Goal: Task Accomplishment & Management: Complete application form

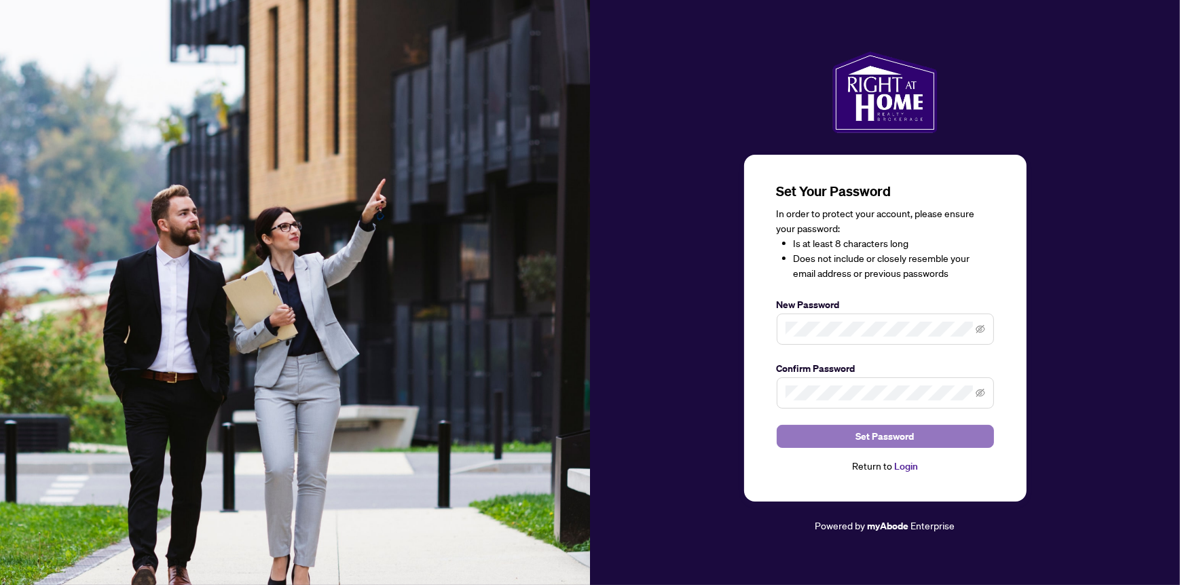
click at [901, 436] on span "Set Password" at bounding box center [885, 437] width 58 height 22
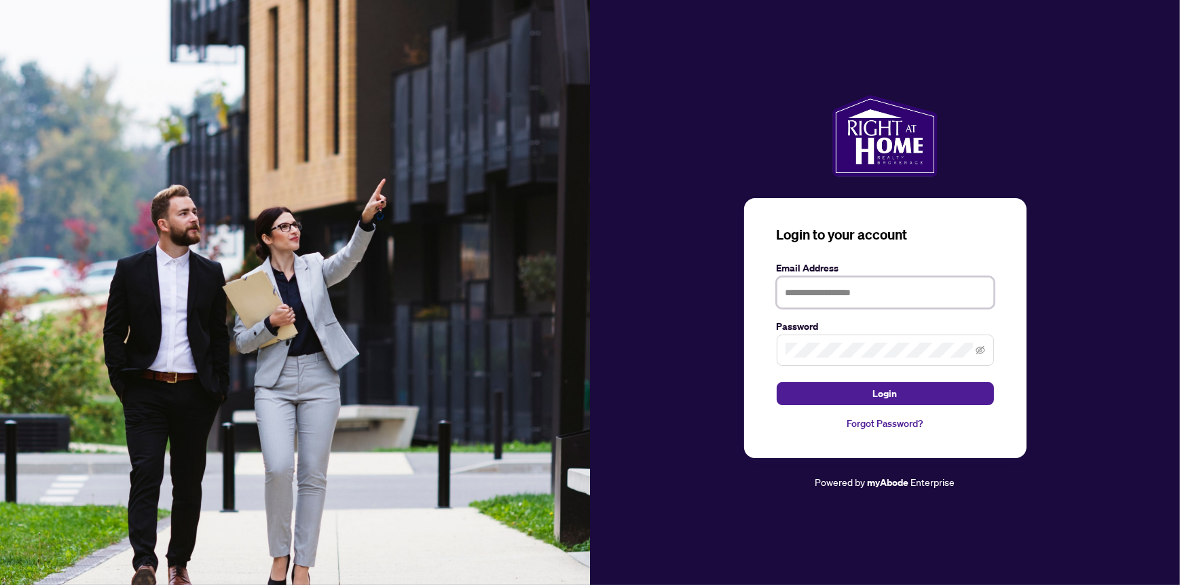
click at [813, 290] on input "text" at bounding box center [885, 292] width 217 height 31
type input "**********"
click at [883, 391] on span "Login" at bounding box center [885, 394] width 24 height 22
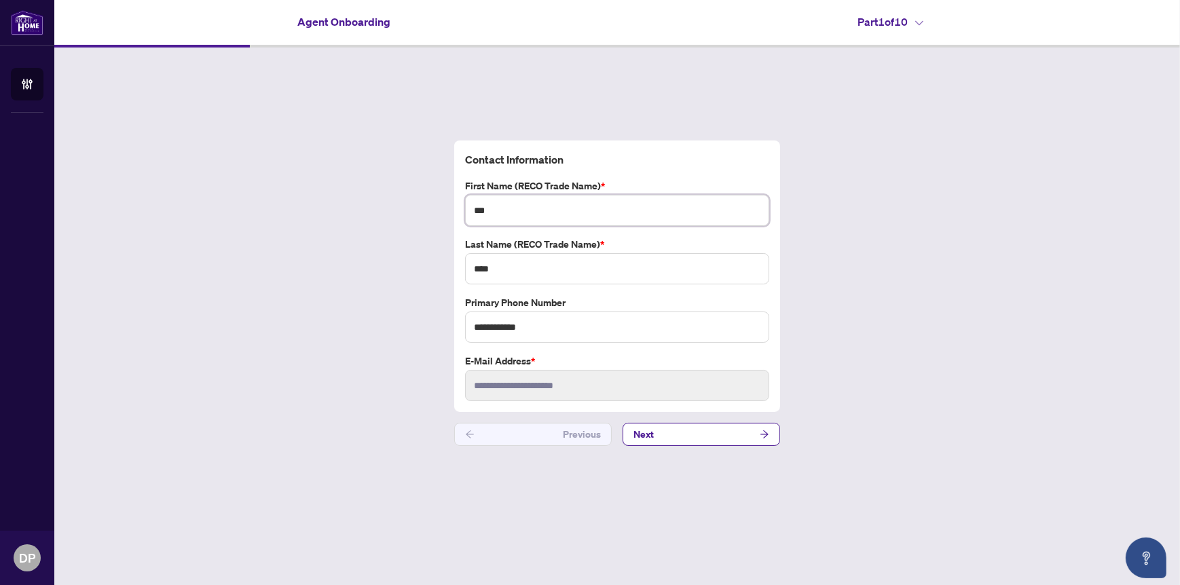
drag, startPoint x: 503, startPoint y: 207, endPoint x: 425, endPoint y: 201, distance: 78.3
click at [425, 201] on div "**********" at bounding box center [617, 294] width 1126 height 492
type input "*********"
click at [593, 268] on input "****" at bounding box center [617, 268] width 304 height 31
type input "**********"
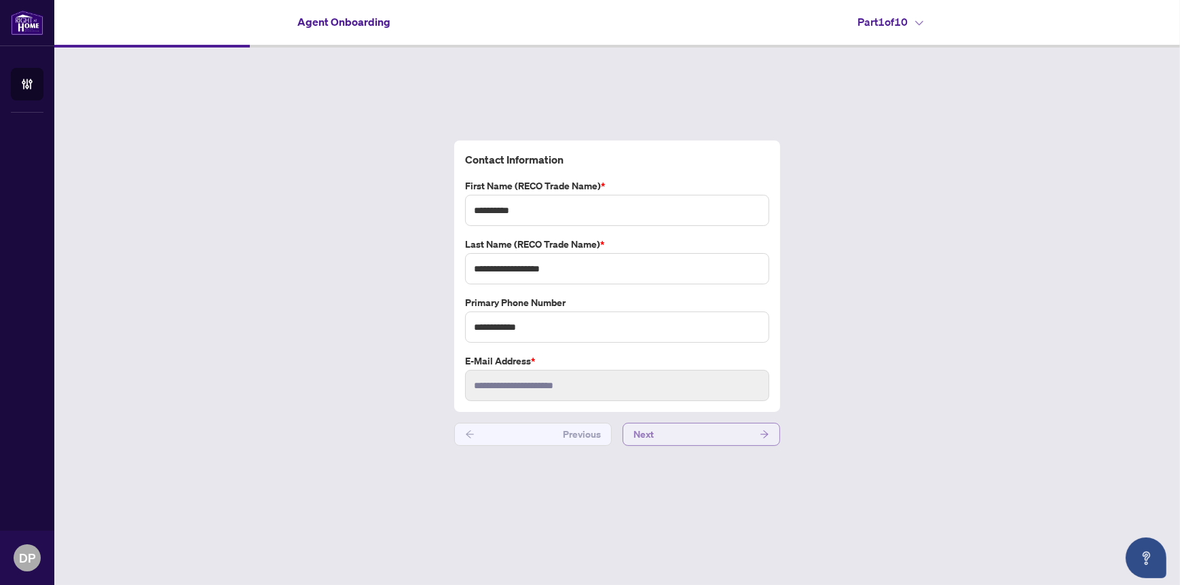
click at [756, 437] on button "Next" at bounding box center [702, 434] width 158 height 23
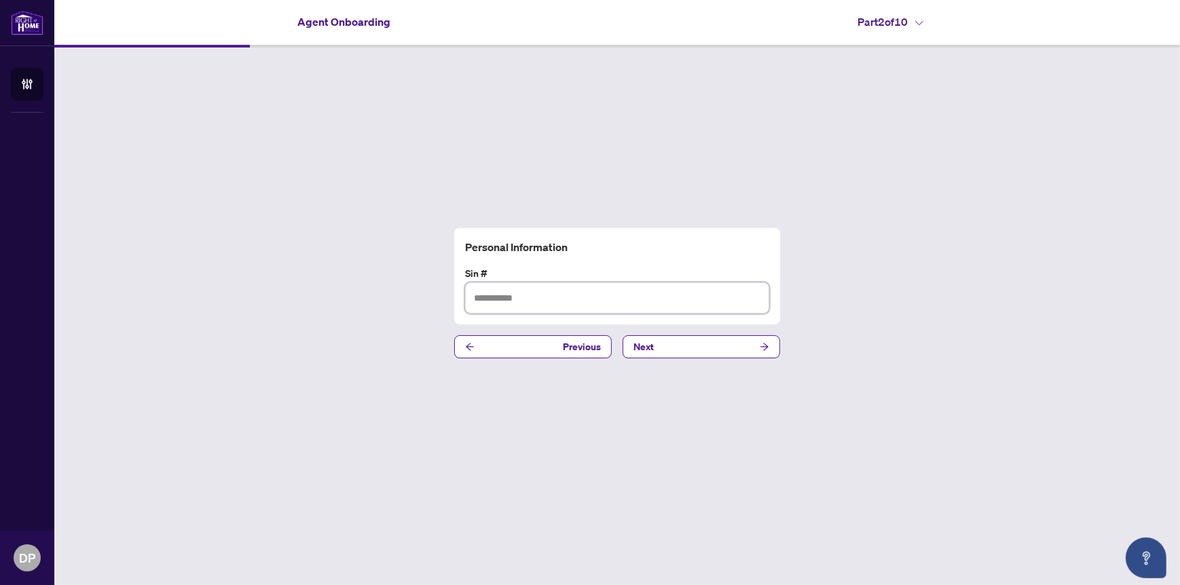
click at [541, 298] on input "text" at bounding box center [617, 298] width 304 height 31
type input "*********"
click at [699, 350] on button "Next" at bounding box center [702, 346] width 158 height 23
click at [534, 293] on input "text" at bounding box center [617, 298] width 304 height 31
click at [499, 297] on input "**********" at bounding box center [617, 298] width 304 height 31
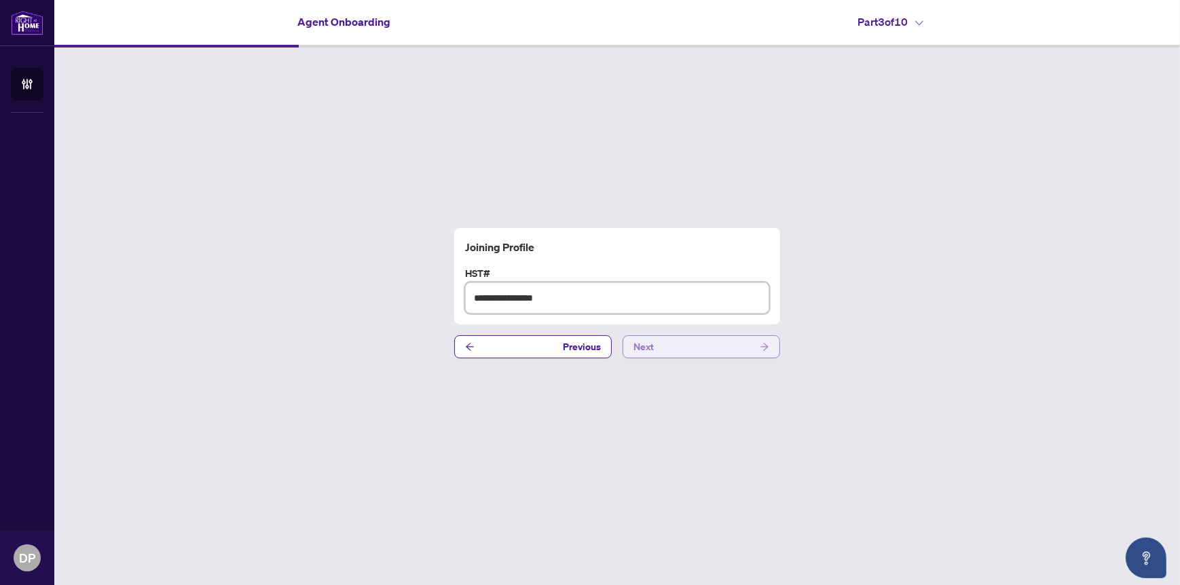
type input "**********"
click at [731, 348] on button "Next" at bounding box center [702, 346] width 158 height 23
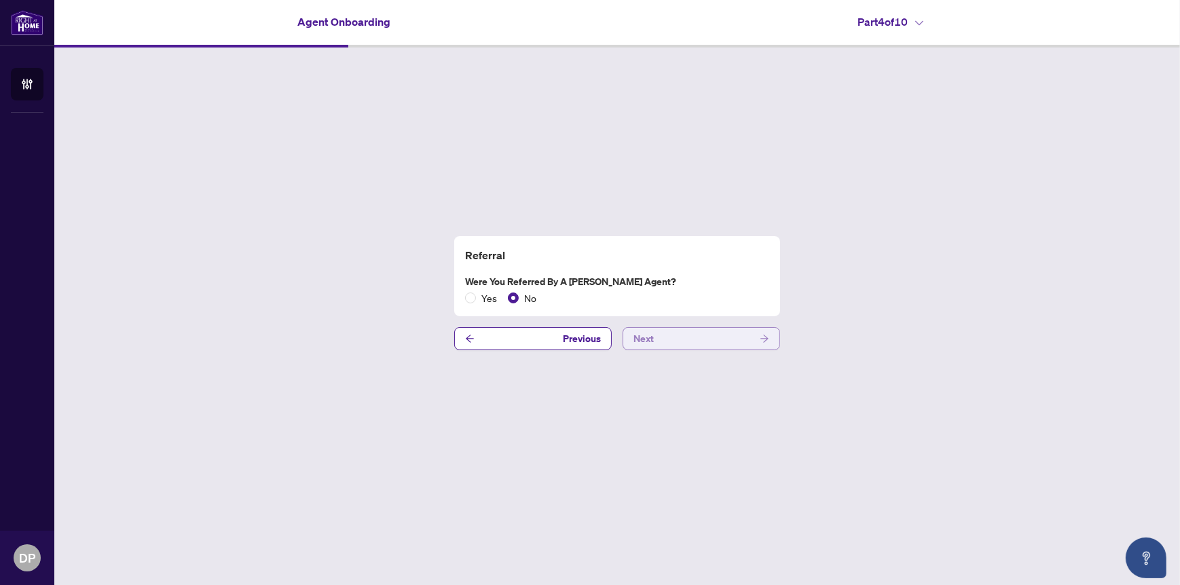
click at [685, 342] on button "Next" at bounding box center [702, 338] width 158 height 23
click at [708, 338] on button "Next" at bounding box center [702, 338] width 158 height 23
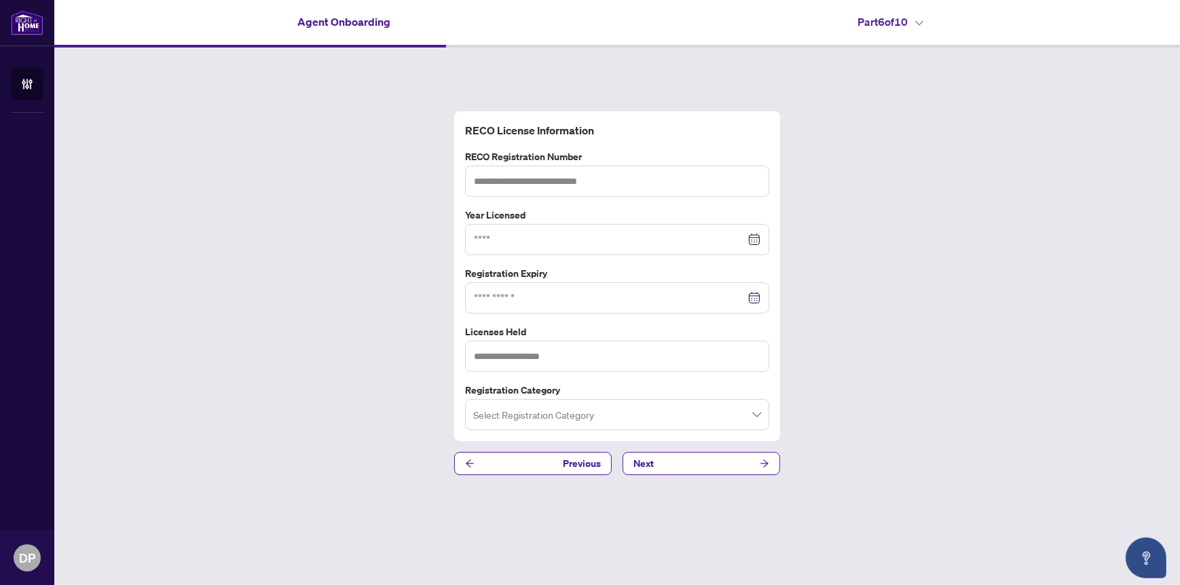
click at [750, 412] on span at bounding box center [617, 415] width 288 height 26
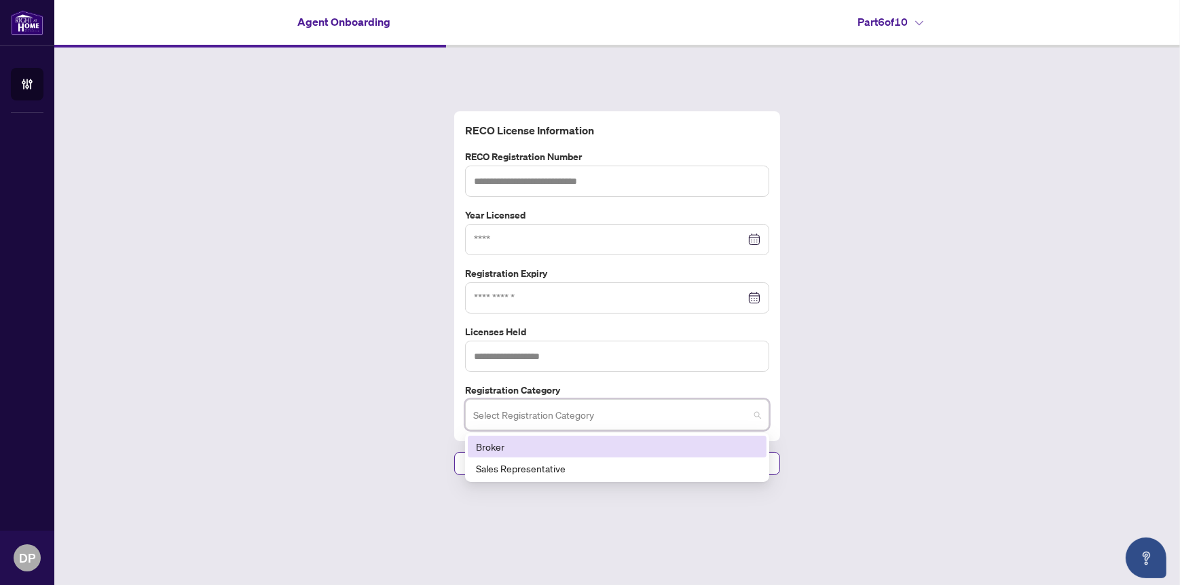
click at [503, 444] on div "Broker" at bounding box center [617, 446] width 283 height 15
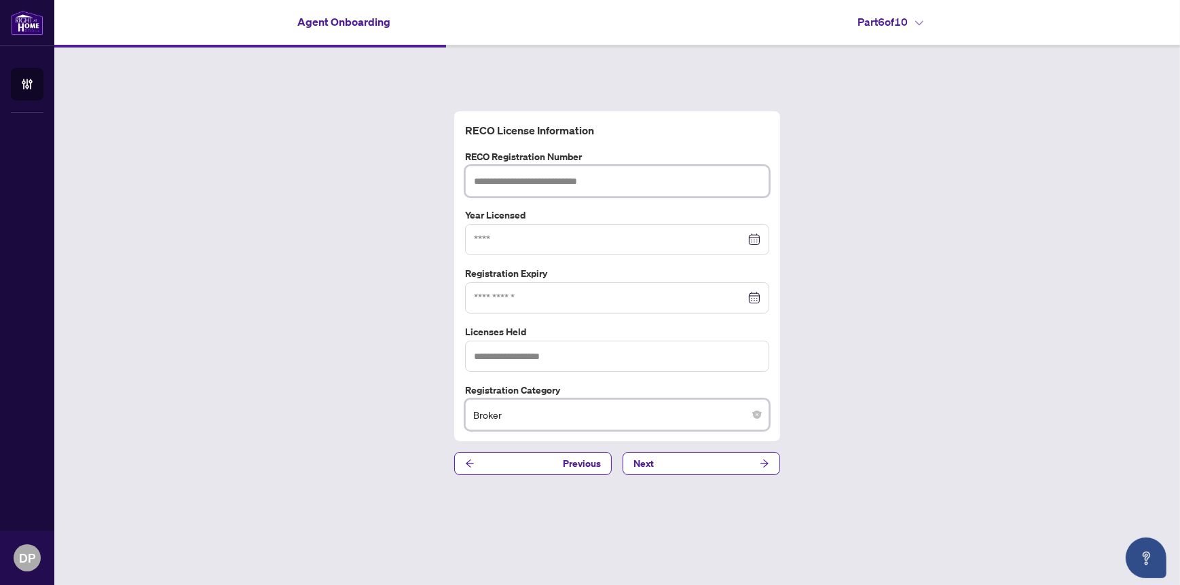
click at [601, 181] on input "text" at bounding box center [617, 181] width 304 height 31
type input "*******"
click at [581, 234] on input at bounding box center [610, 239] width 272 height 15
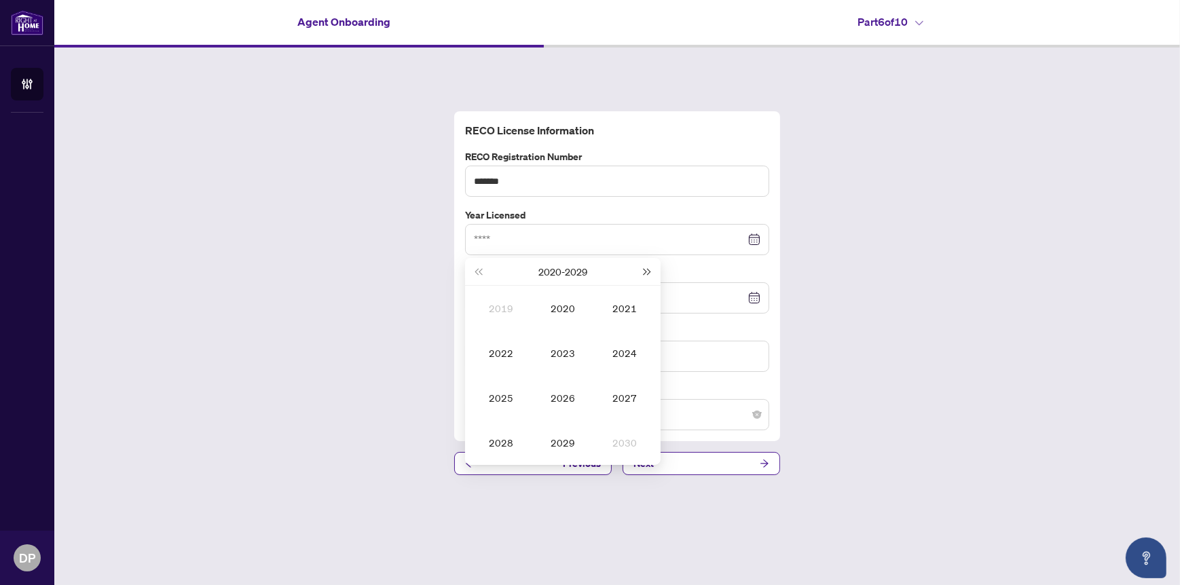
click at [648, 272] on span "Next year (Control + right)" at bounding box center [648, 271] width 7 height 7
click at [473, 271] on button "Last year (Control + left)" at bounding box center [478, 271] width 15 height 27
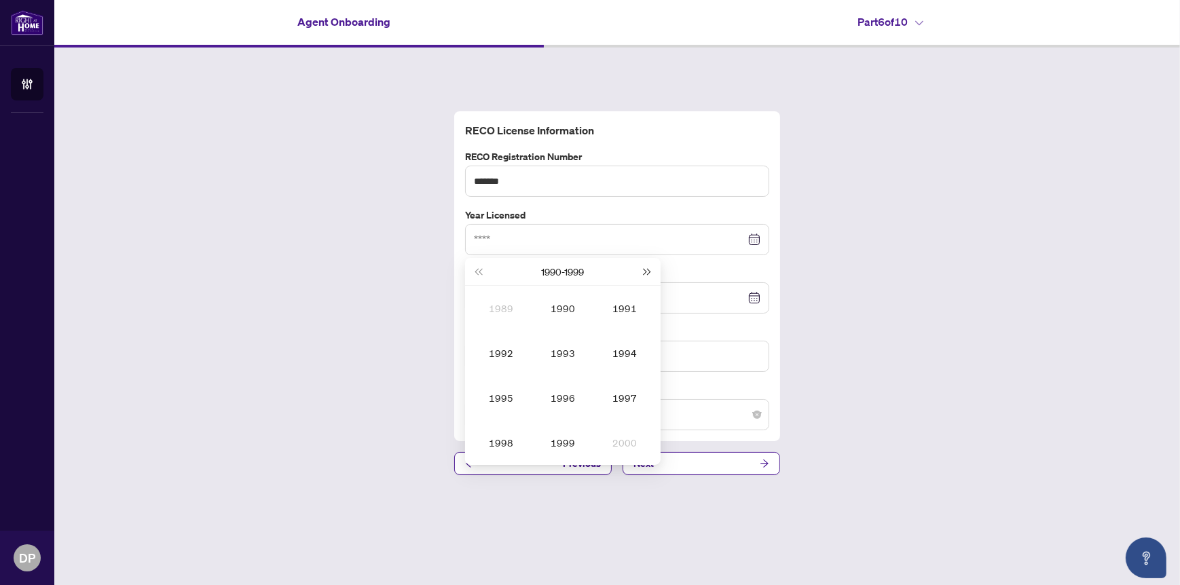
click at [645, 274] on span "Next year (Control + right)" at bounding box center [648, 271] width 7 height 7
type input "****"
click at [564, 396] on div "2006" at bounding box center [563, 398] width 41 height 16
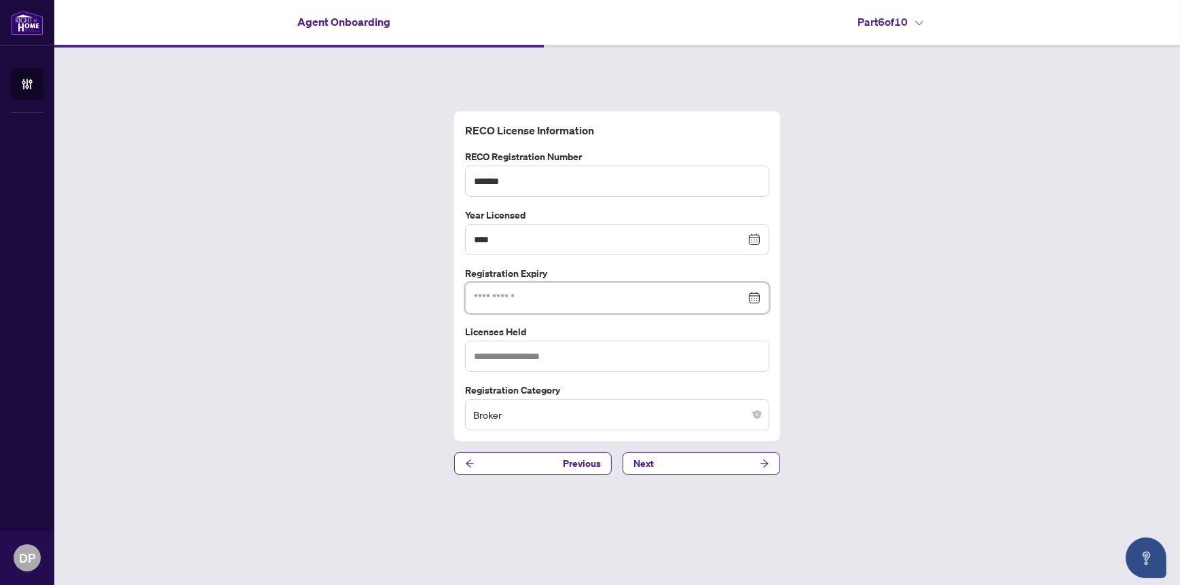
click at [635, 302] on input at bounding box center [610, 298] width 272 height 15
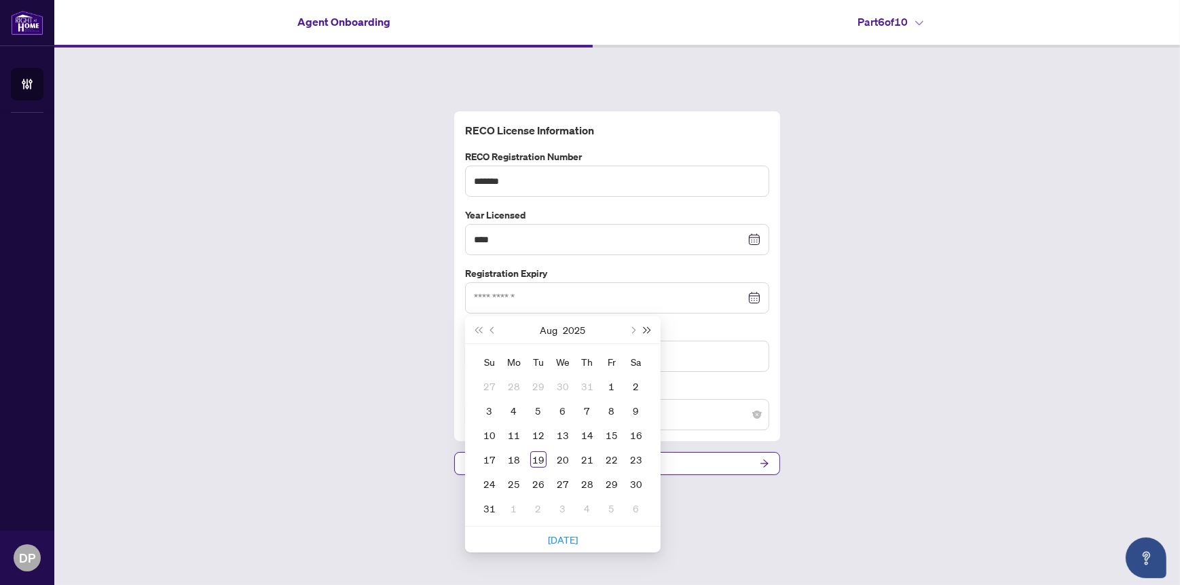
click at [642, 325] on button "Next year (Control + right)" at bounding box center [647, 329] width 15 height 27
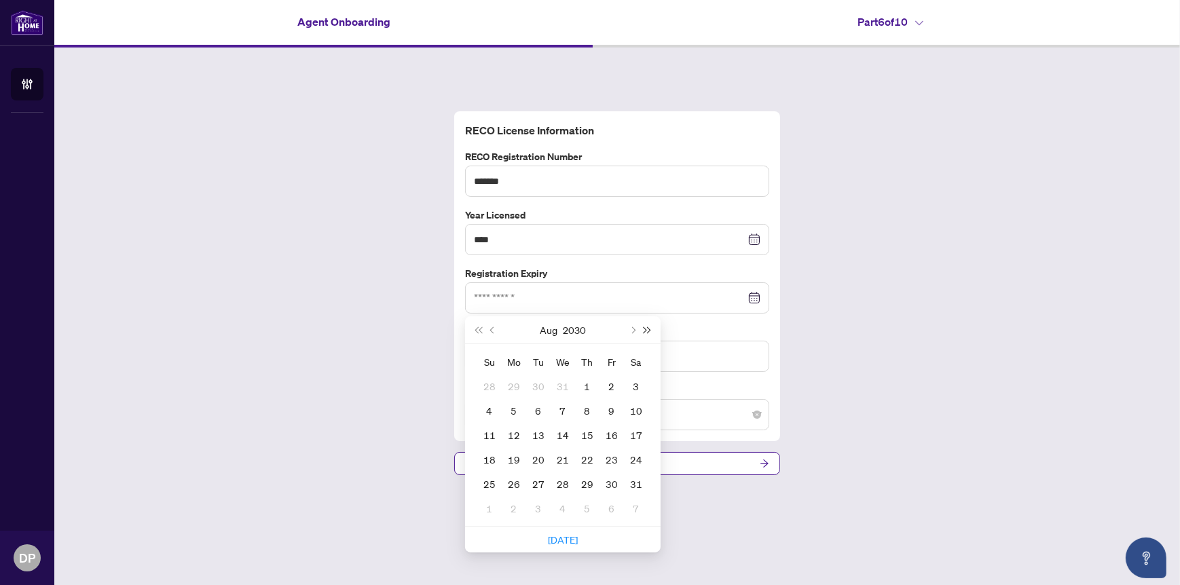
click at [642, 325] on button "Next year (Control + right)" at bounding box center [647, 329] width 15 height 27
click at [479, 327] on span "Last year (Control + left)" at bounding box center [478, 330] width 7 height 7
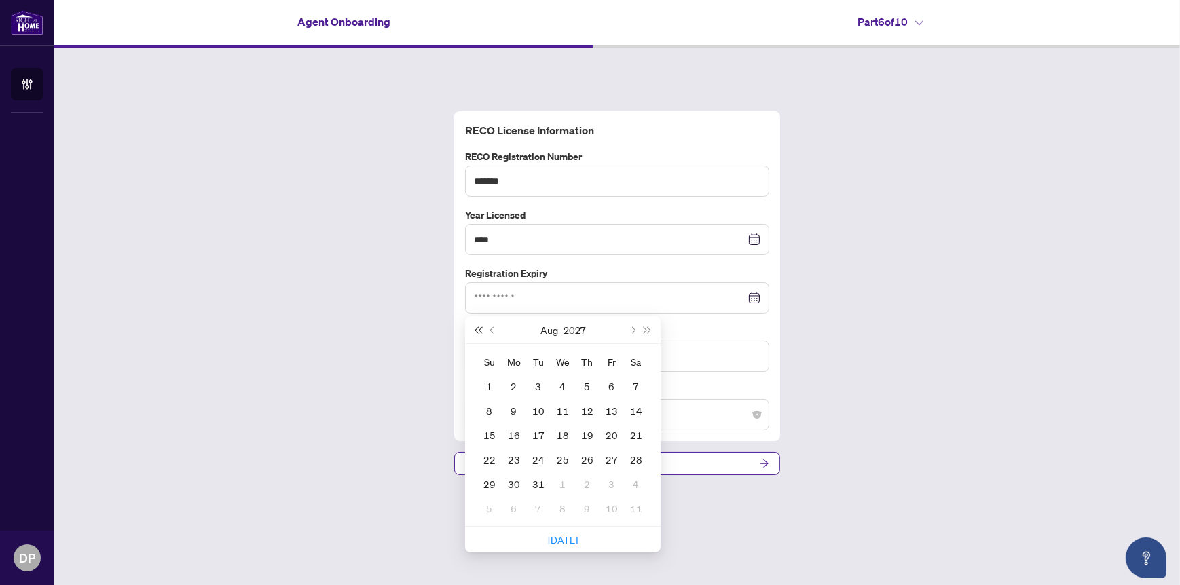
click at [479, 327] on span "Last year (Control + left)" at bounding box center [478, 330] width 7 height 7
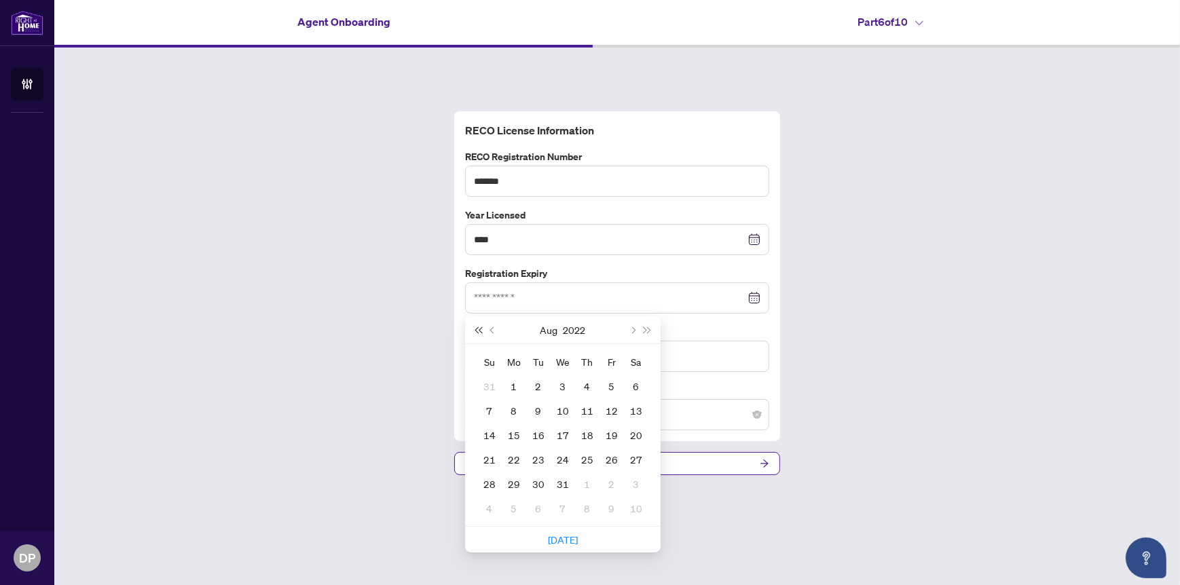
click at [479, 327] on span "Last year (Control + left)" at bounding box center [478, 330] width 7 height 7
click at [647, 329] on span "Next year (Control + right)" at bounding box center [648, 330] width 7 height 7
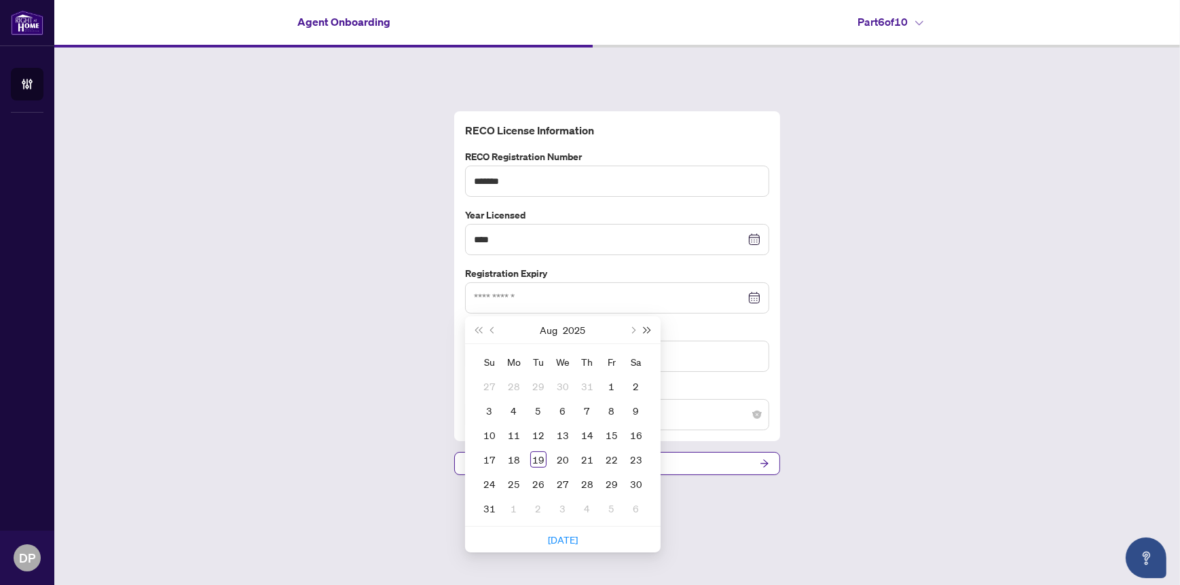
click at [647, 329] on span "Next year (Control + right)" at bounding box center [648, 330] width 7 height 7
click at [492, 327] on span "Previous month (PageUp)" at bounding box center [493, 330] width 7 height 7
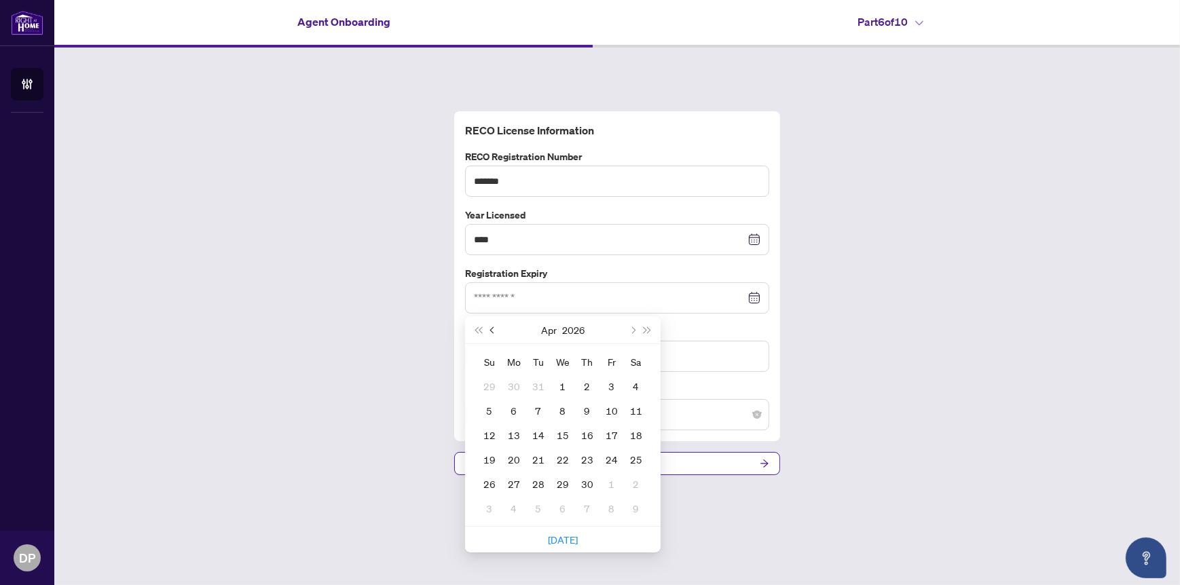
click at [492, 327] on span "Previous month (PageUp)" at bounding box center [493, 330] width 7 height 7
type input "**********"
click at [509, 433] on div "16" at bounding box center [514, 435] width 16 height 16
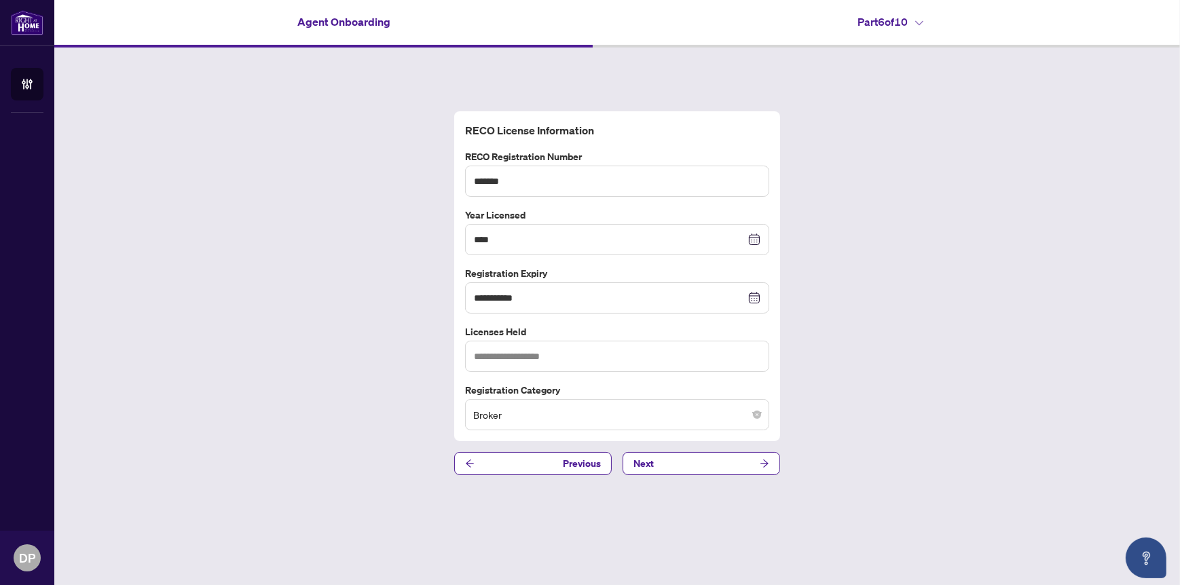
click at [818, 384] on div "**********" at bounding box center [617, 294] width 1126 height 492
click at [621, 355] on input "text" at bounding box center [617, 356] width 304 height 31
click at [1146, 554] on icon "Open asap" at bounding box center [1146, 558] width 17 height 17
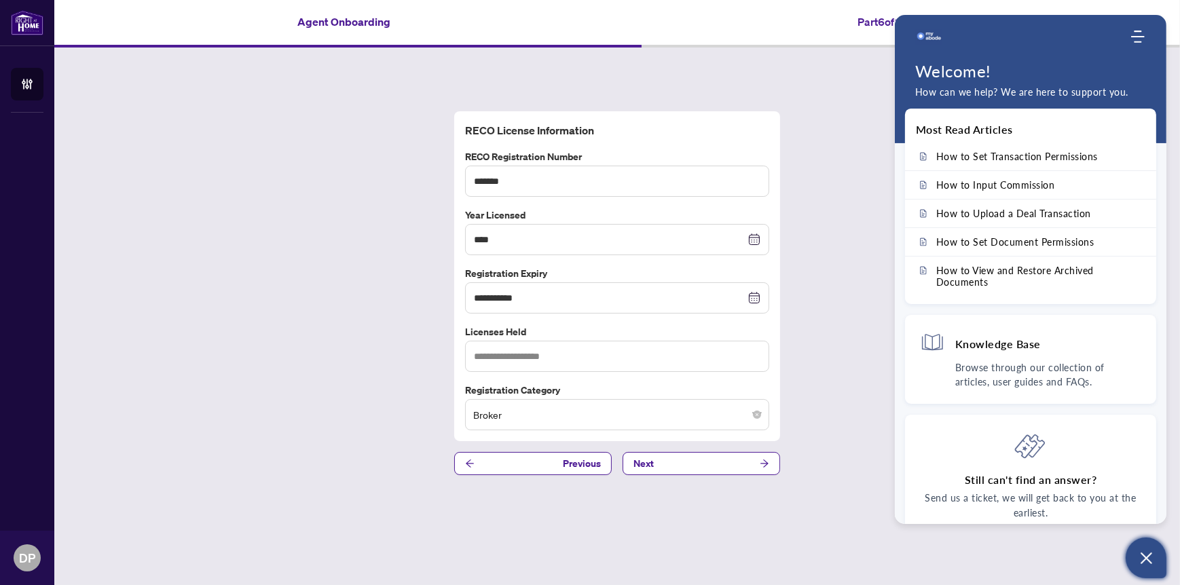
click at [823, 466] on div "**********" at bounding box center [617, 294] width 1126 height 492
click at [760, 466] on icon "arrow-right" at bounding box center [765, 464] width 10 height 10
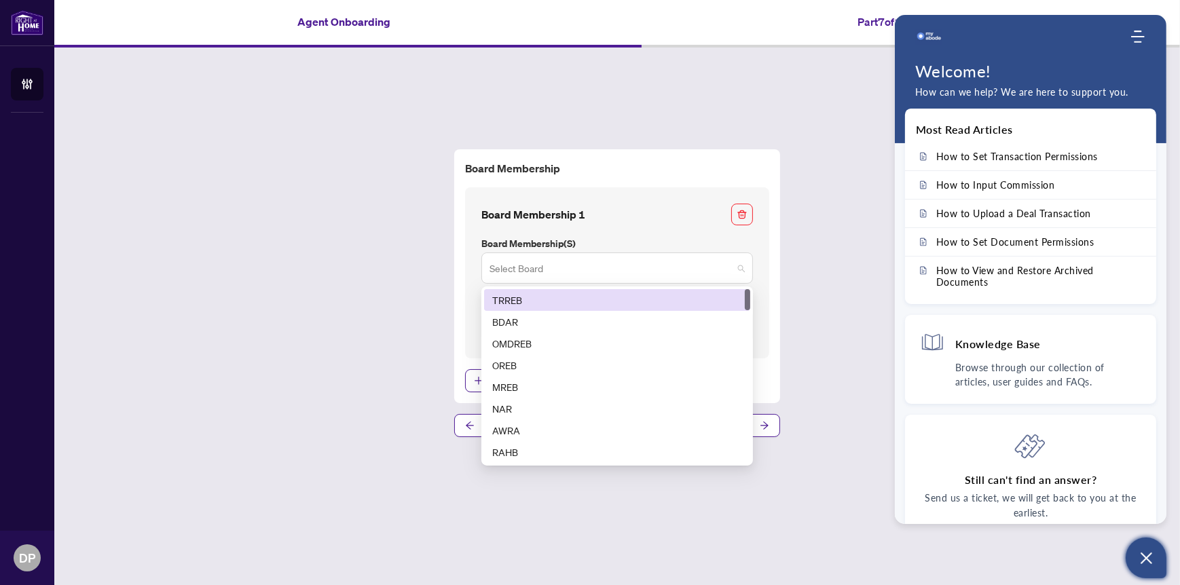
click at [742, 265] on span at bounding box center [617, 268] width 255 height 26
click at [560, 295] on div "TRREB" at bounding box center [617, 300] width 250 height 15
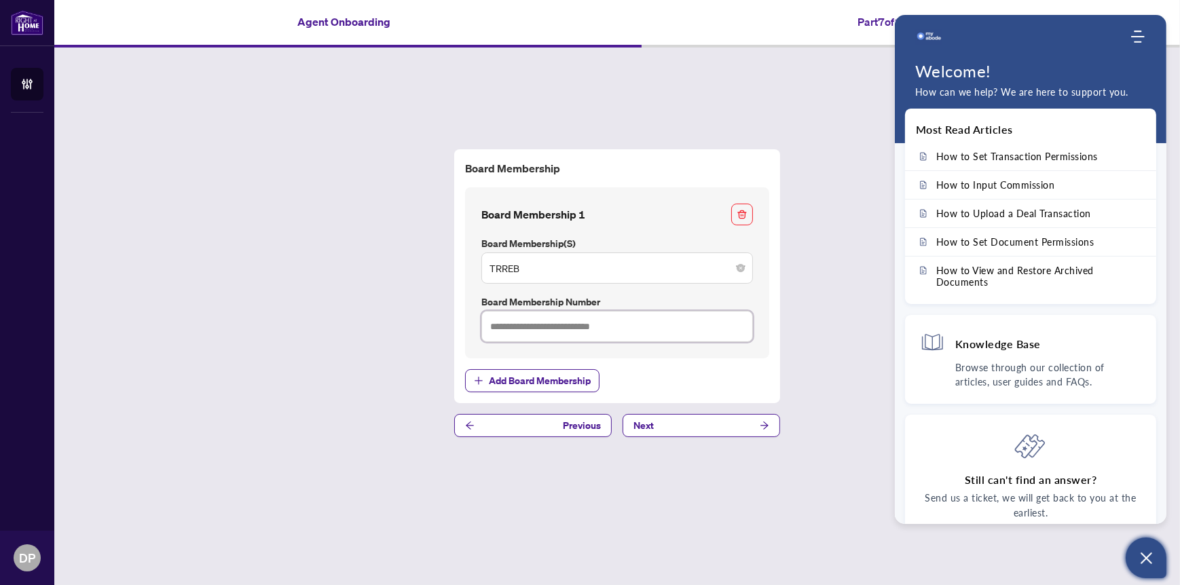
click at [615, 327] on input "text" at bounding box center [618, 326] width 272 height 31
type input "*******"
click at [559, 379] on span "Add Board Membership" at bounding box center [540, 381] width 102 height 22
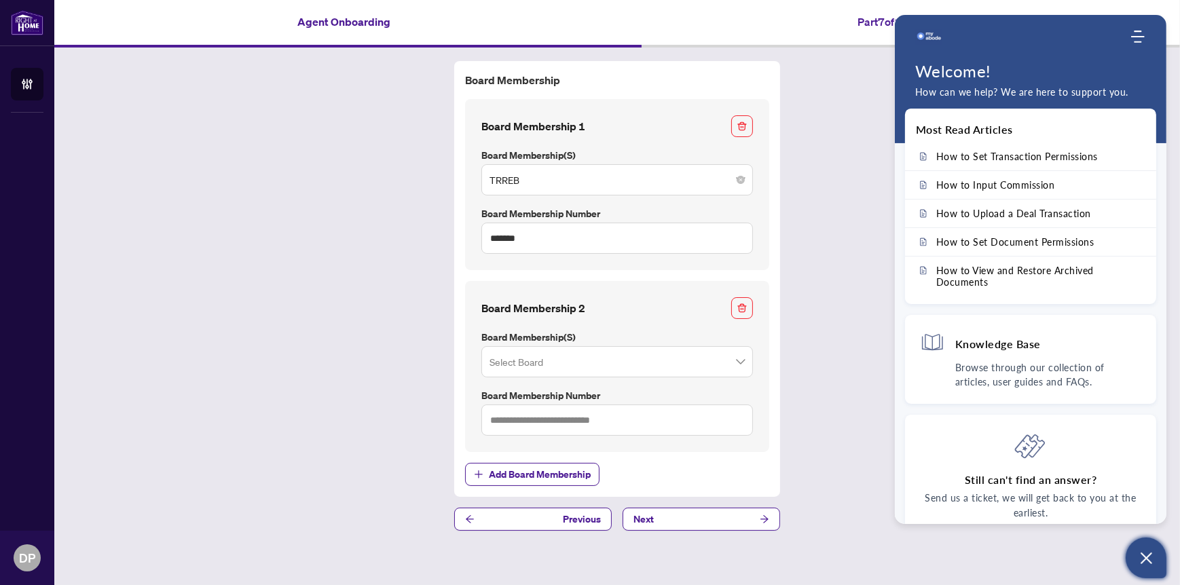
click at [738, 361] on span at bounding box center [617, 362] width 255 height 26
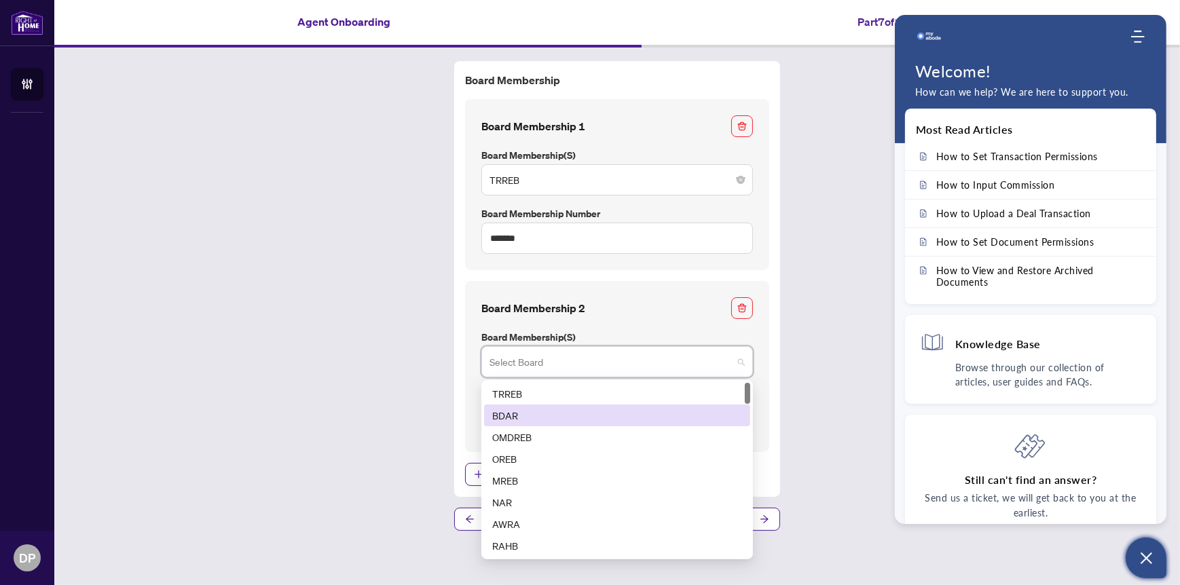
click at [524, 416] on div "BDAR" at bounding box center [617, 415] width 250 height 15
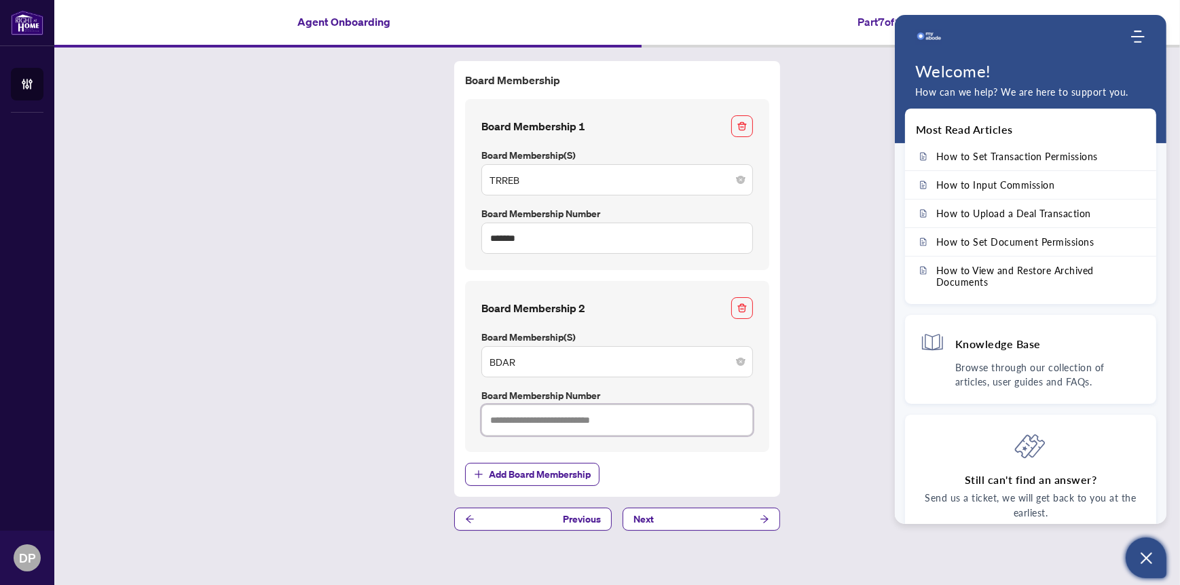
click at [578, 421] on input "text" at bounding box center [618, 420] width 272 height 31
type input "********"
click at [705, 515] on button "Next" at bounding box center [702, 519] width 158 height 23
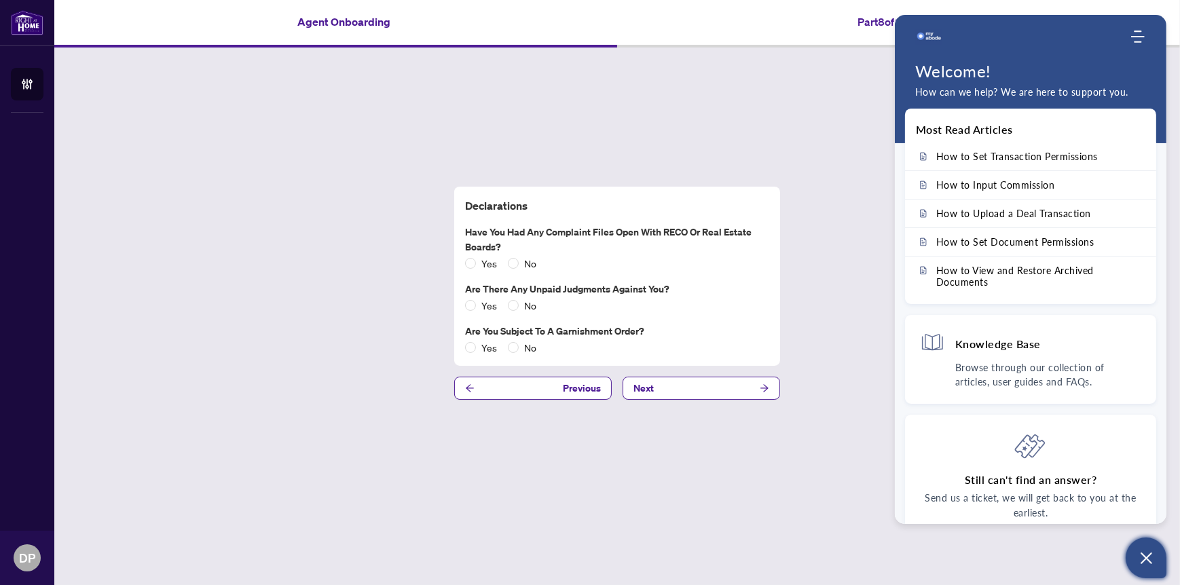
click at [843, 129] on div "Declarations Have you had any complaint files open with RECO or Real Estate Boa…" at bounding box center [617, 294] width 1126 height 492
click at [1146, 557] on icon "Open asap" at bounding box center [1147, 559] width 12 height 12
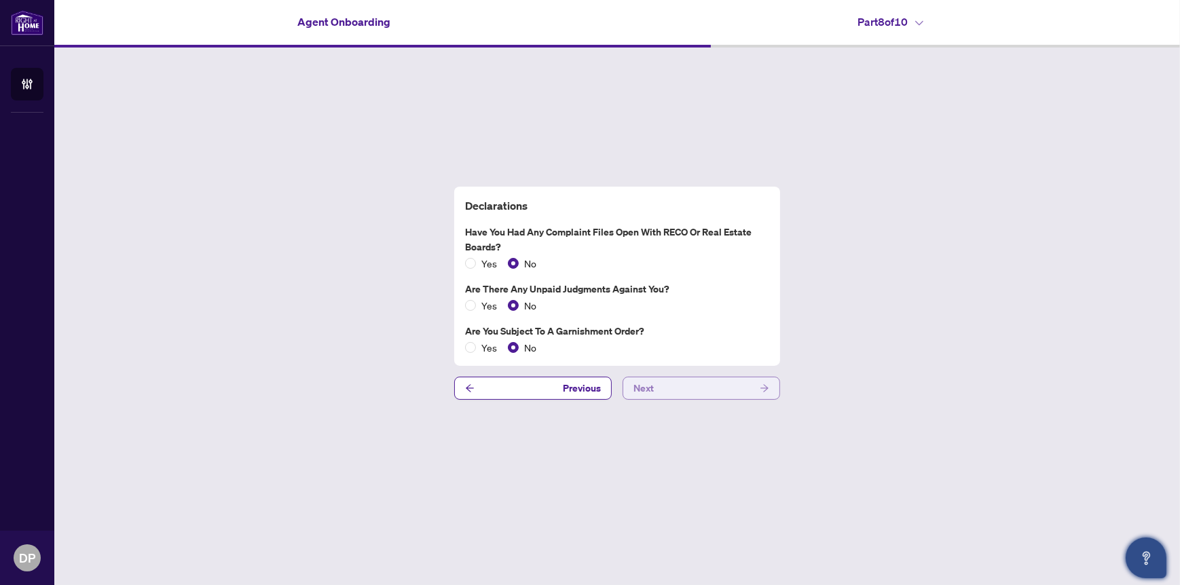
click at [750, 387] on button "Next" at bounding box center [702, 388] width 158 height 23
click at [702, 388] on button "Next" at bounding box center [702, 388] width 158 height 23
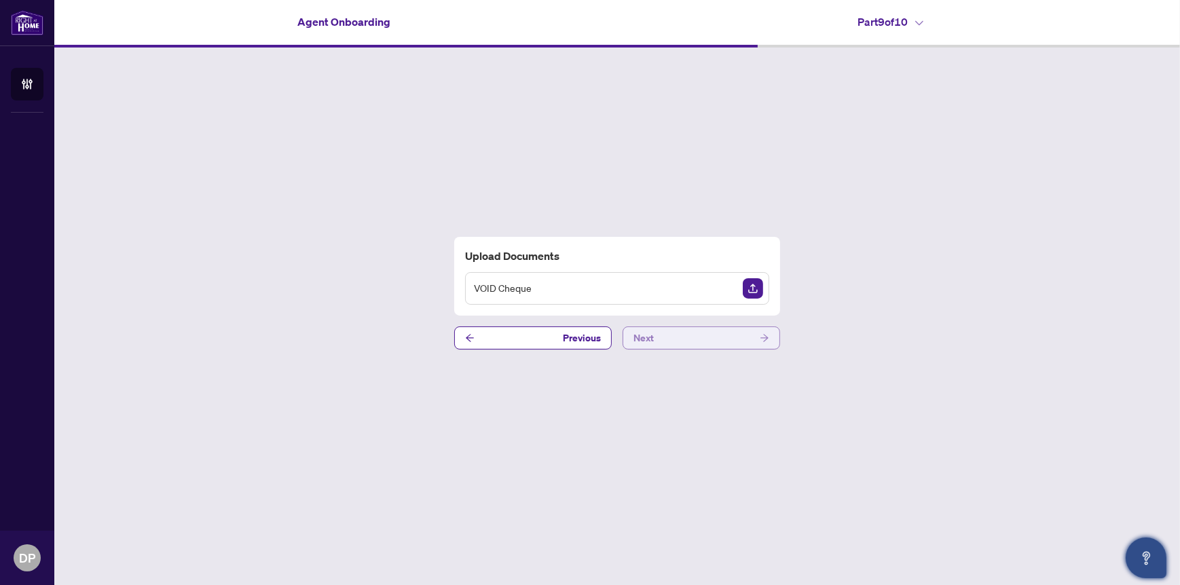
click at [762, 338] on icon "arrow-right" at bounding box center [765, 338] width 10 height 10
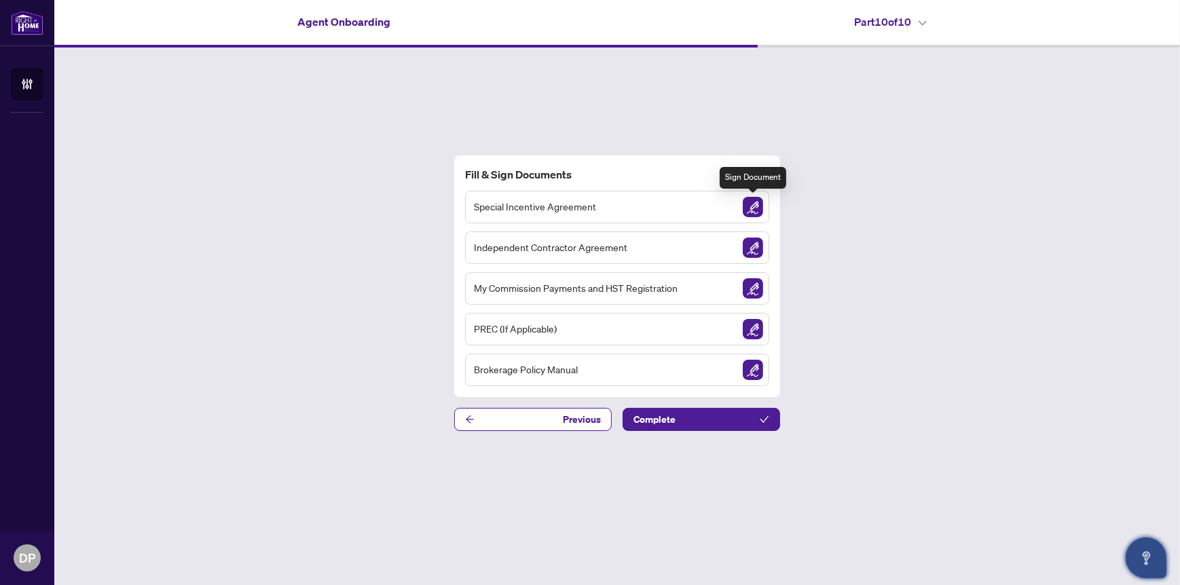
click at [757, 205] on img "Sign Document" at bounding box center [753, 207] width 20 height 20
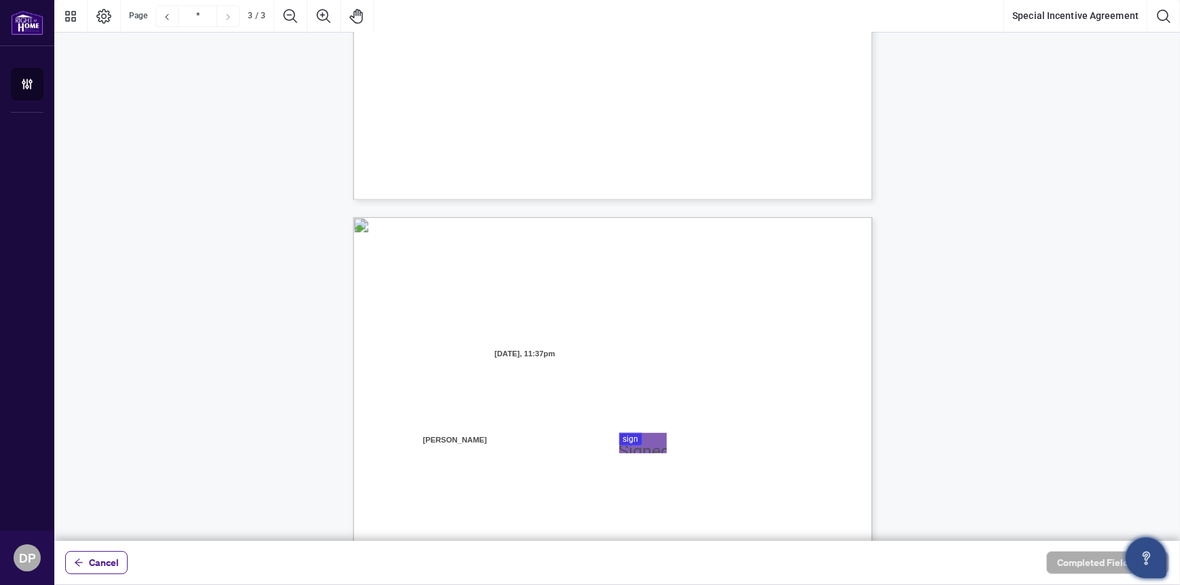
scroll to position [1093, 0]
type input "*"
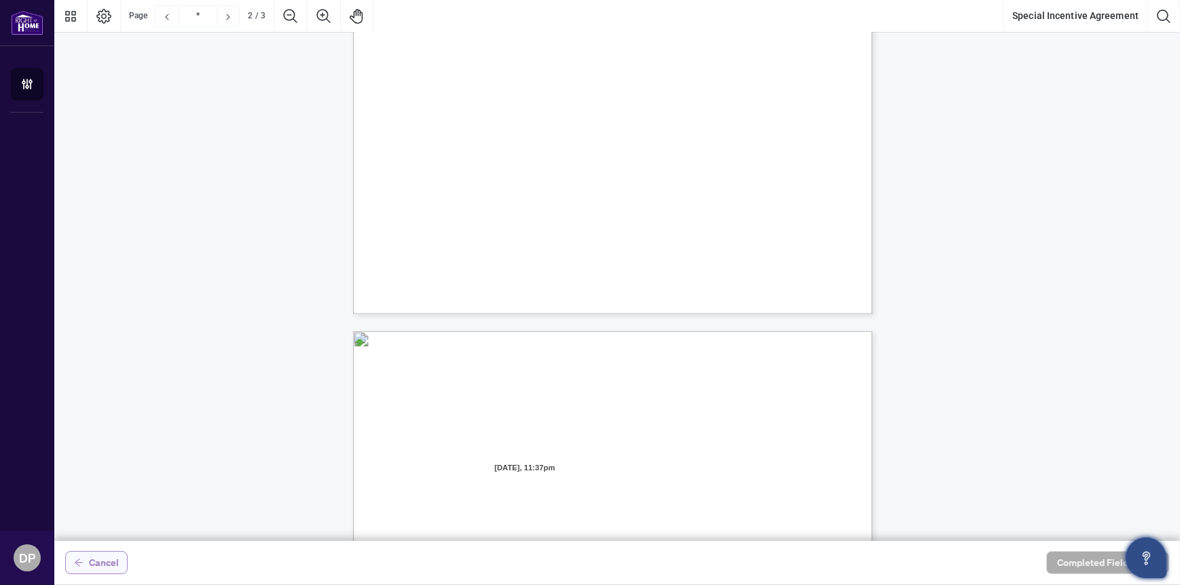
click at [91, 560] on span "Cancel" at bounding box center [104, 563] width 30 height 22
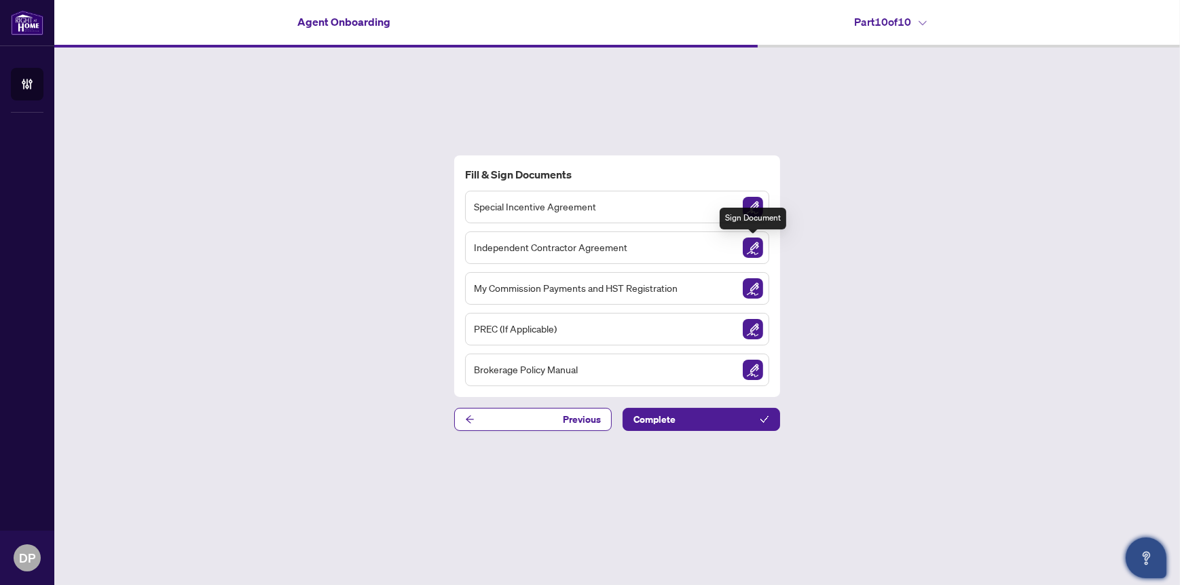
click at [755, 244] on img "Sign Document" at bounding box center [753, 248] width 20 height 20
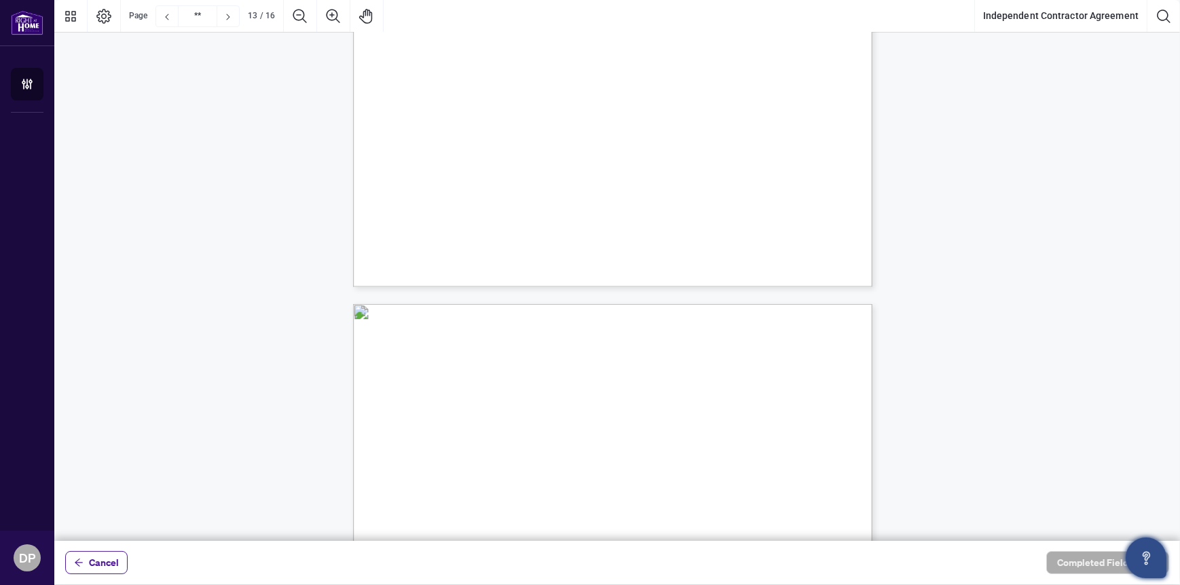
scroll to position [8150, 0]
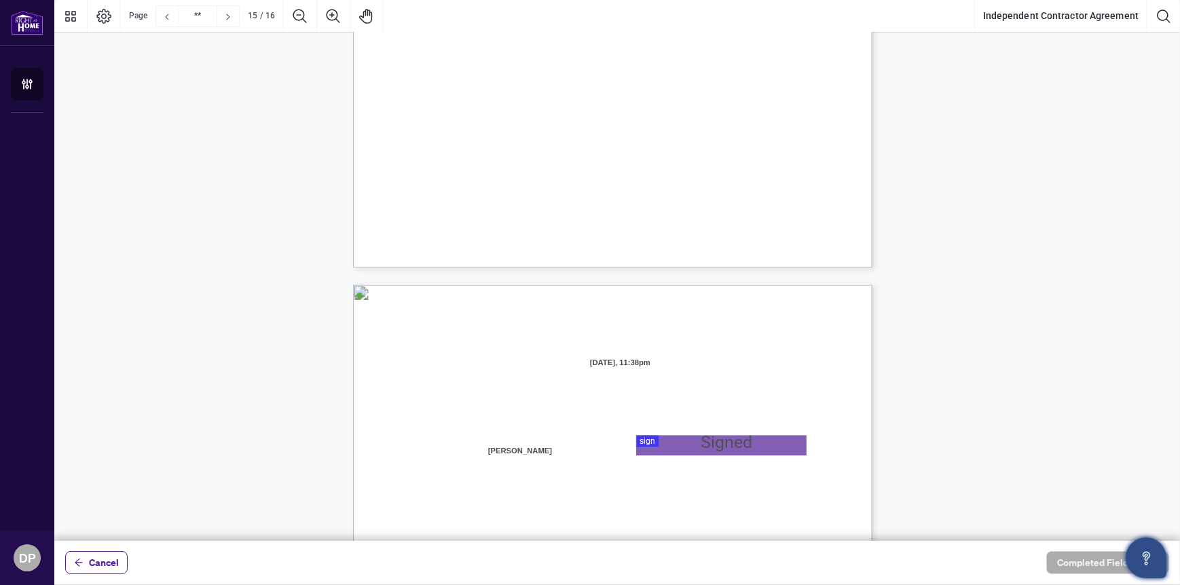
type input "**"
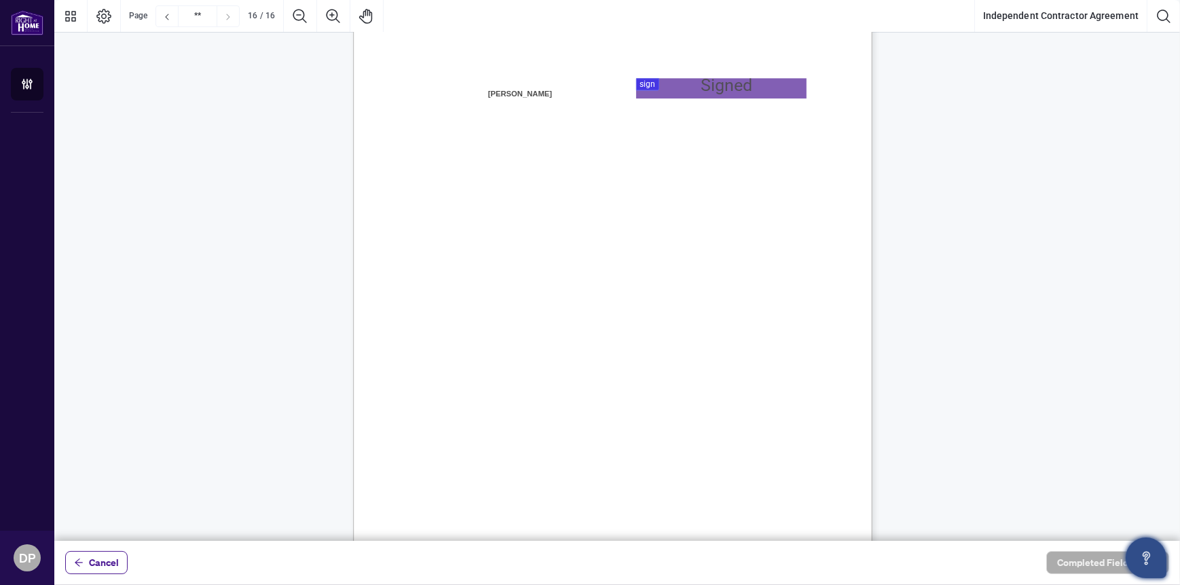
scroll to position [10530, 0]
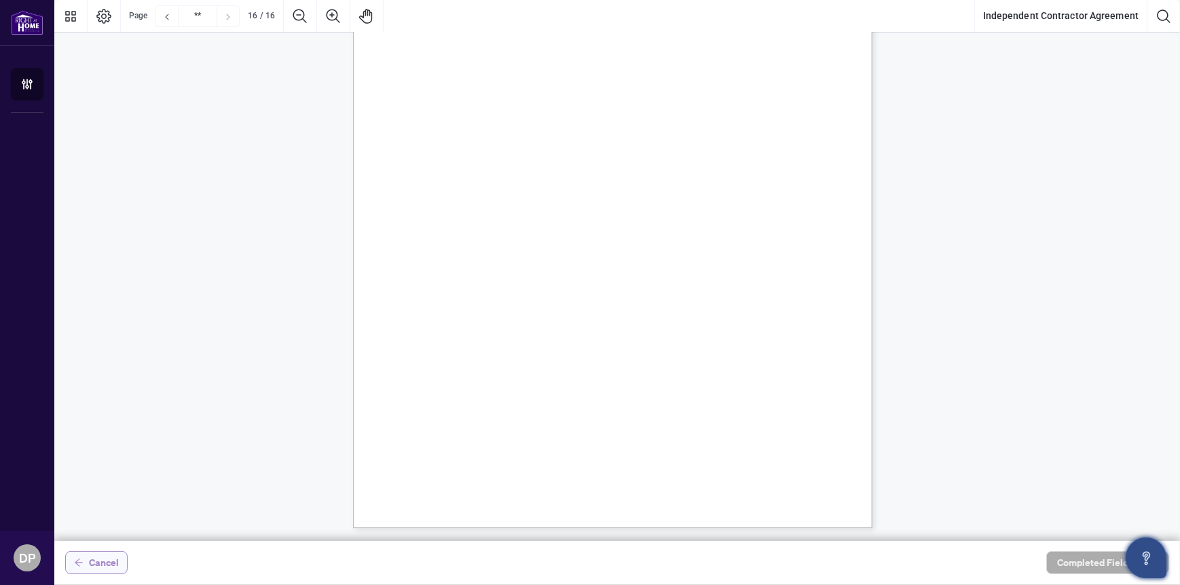
click at [97, 557] on span "Cancel" at bounding box center [104, 563] width 30 height 22
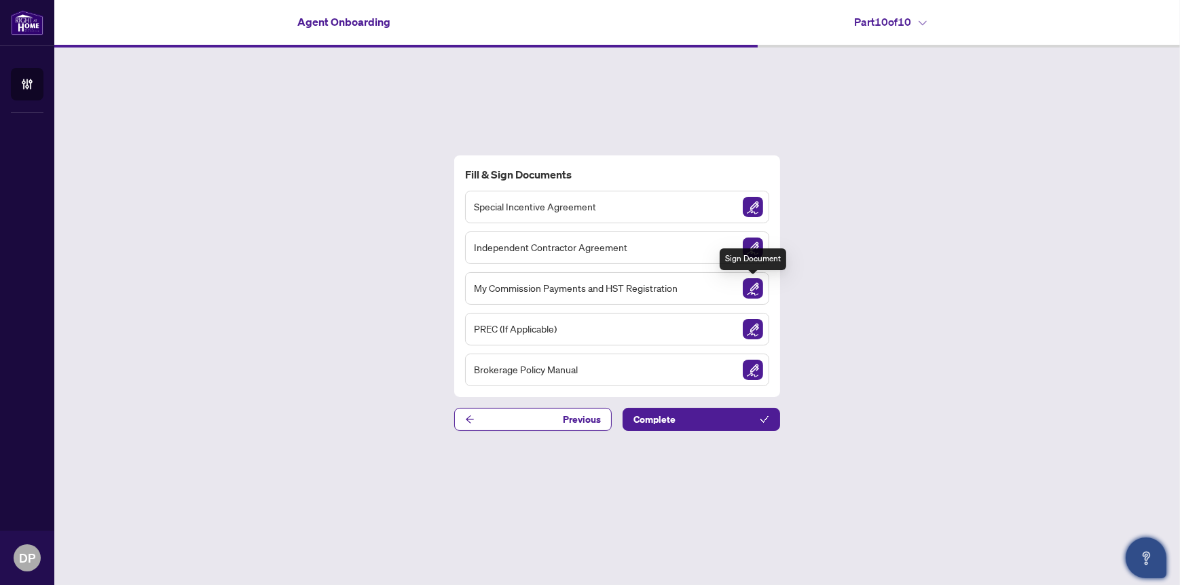
click at [755, 287] on img "Sign Document" at bounding box center [753, 288] width 20 height 20
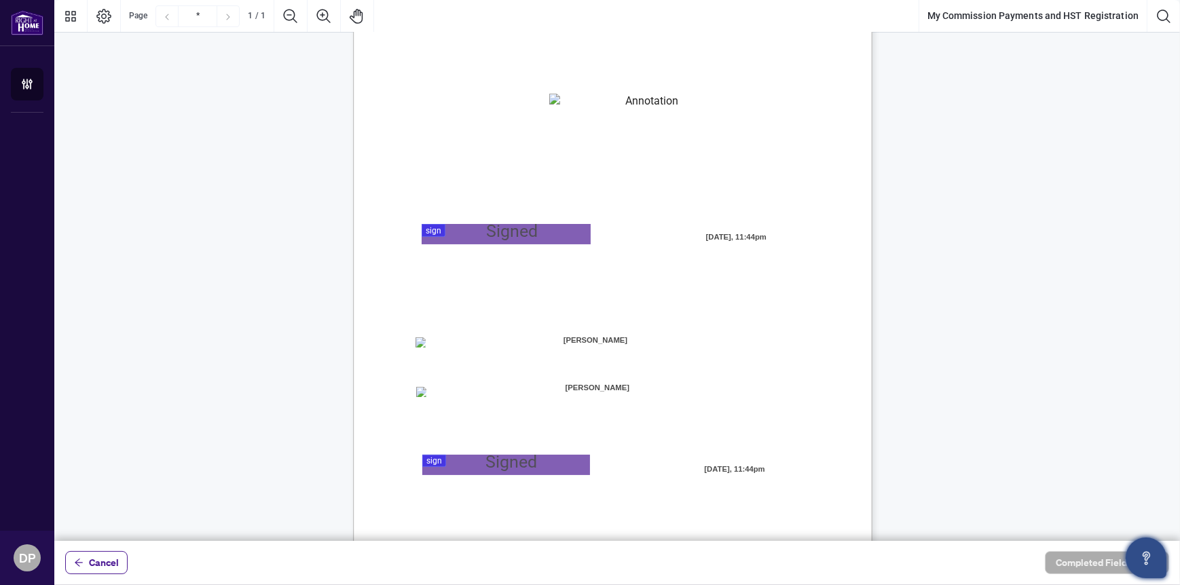
scroll to position [190, 0]
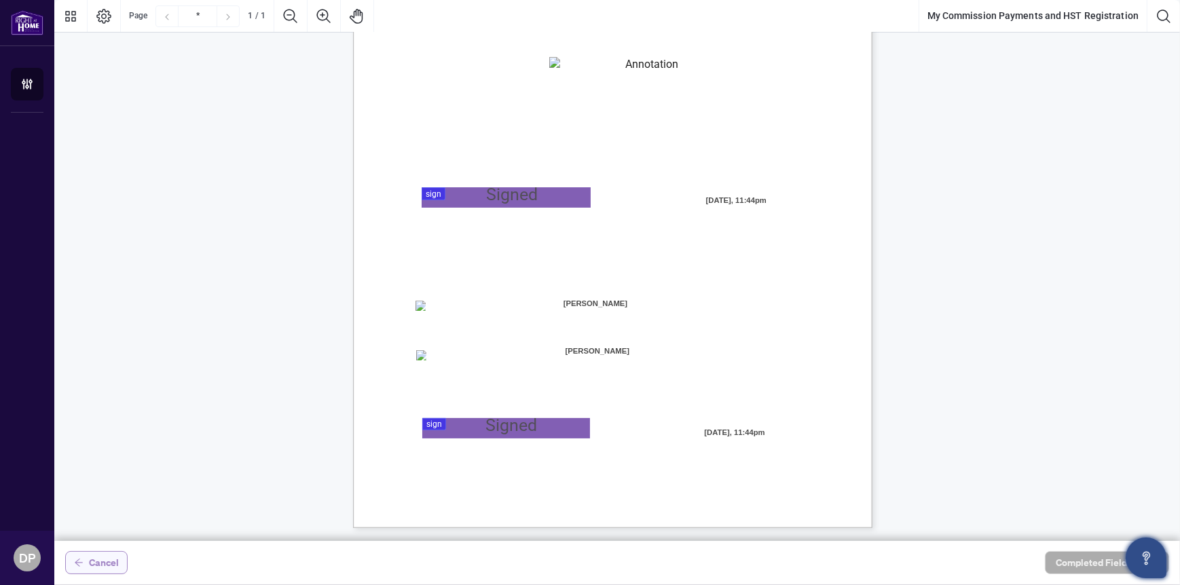
click at [108, 564] on span "Cancel" at bounding box center [104, 563] width 30 height 22
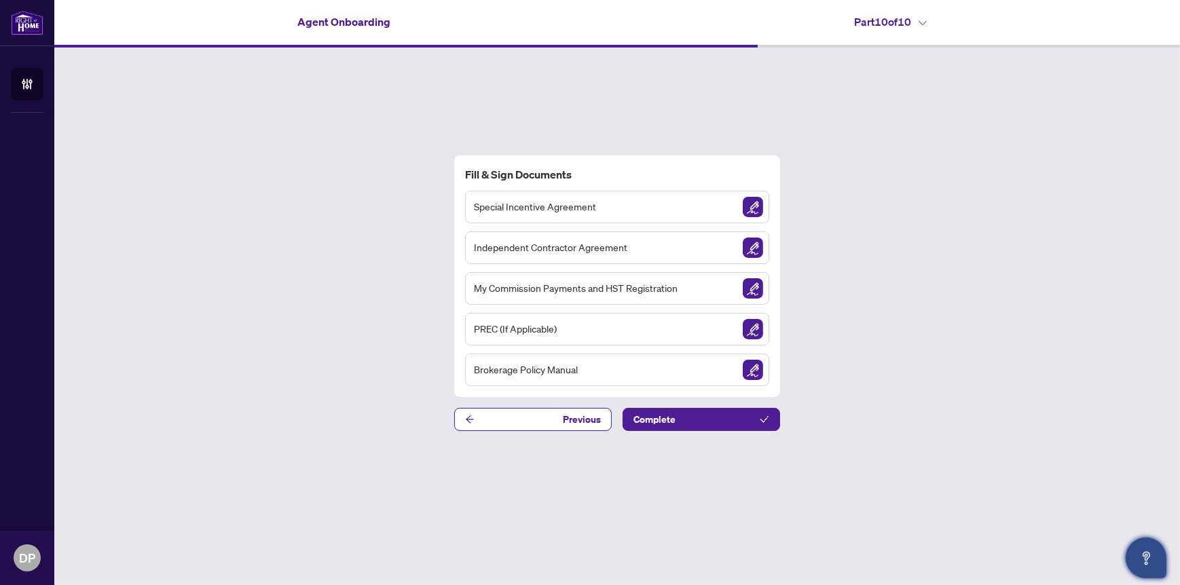
click at [539, 377] on span "Brokerage Policy Manual" at bounding box center [526, 370] width 104 height 16
click at [755, 370] on img "Sign Document" at bounding box center [753, 370] width 20 height 20
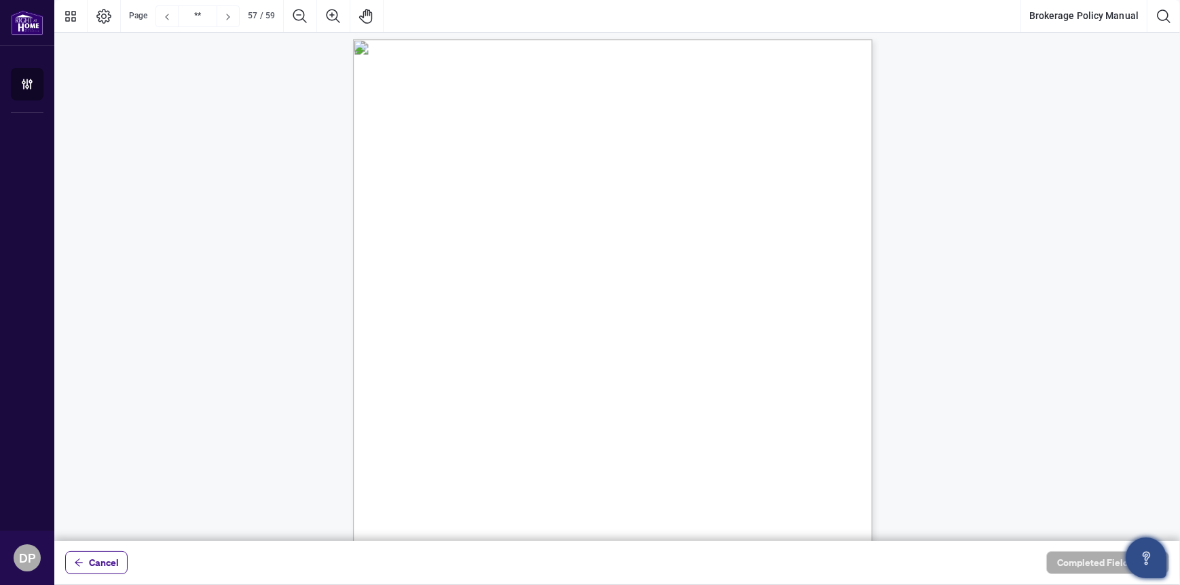
scroll to position [38337, 0]
type input "**"
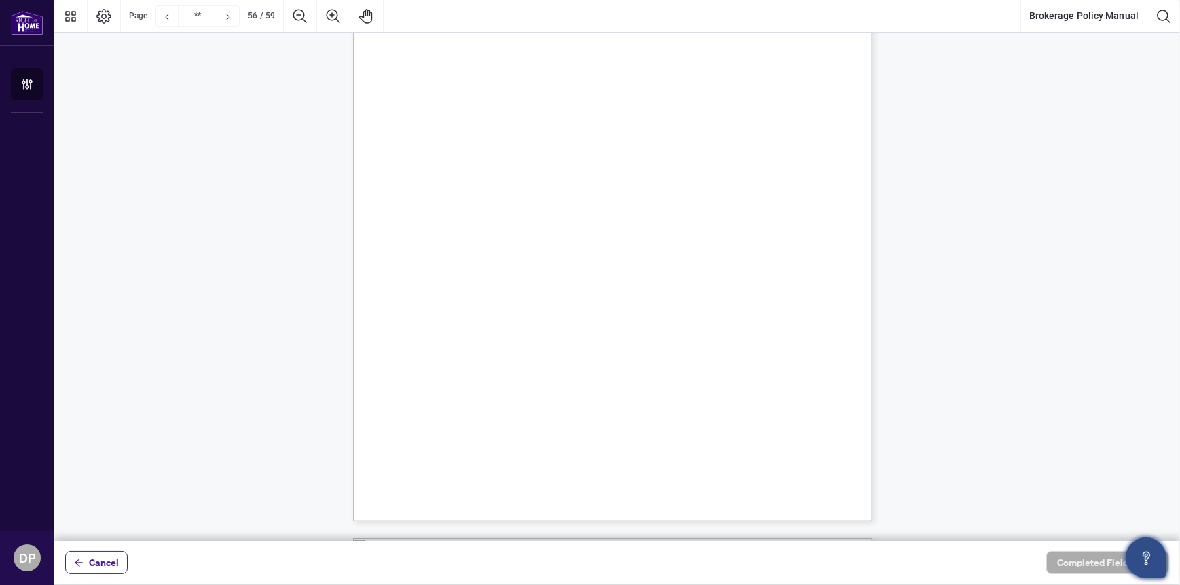
scroll to position [37998, 0]
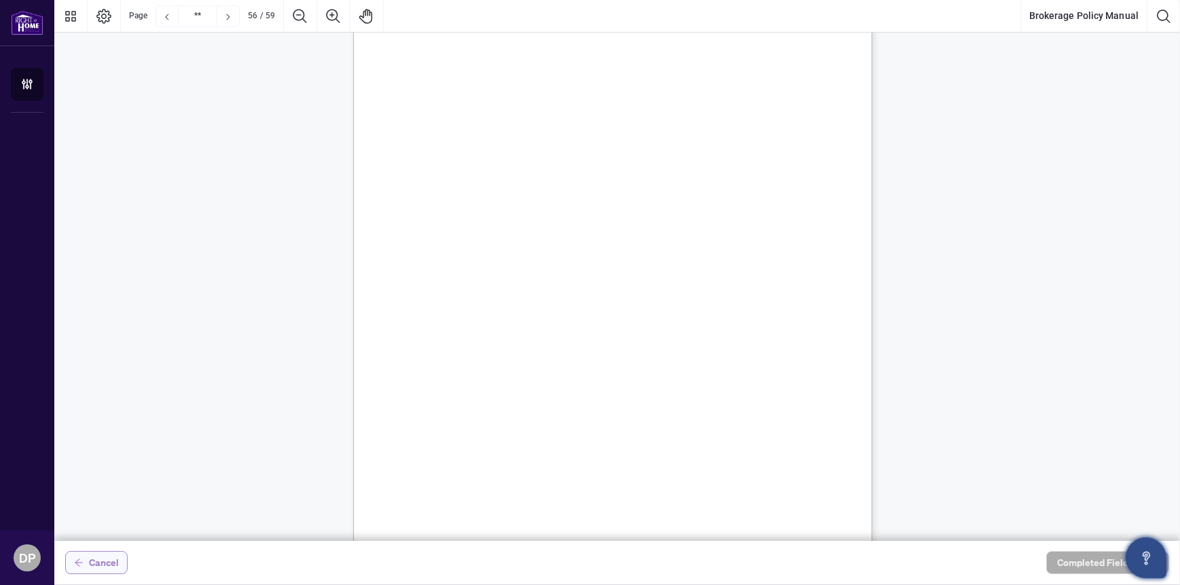
click at [105, 563] on span "Cancel" at bounding box center [104, 563] width 30 height 22
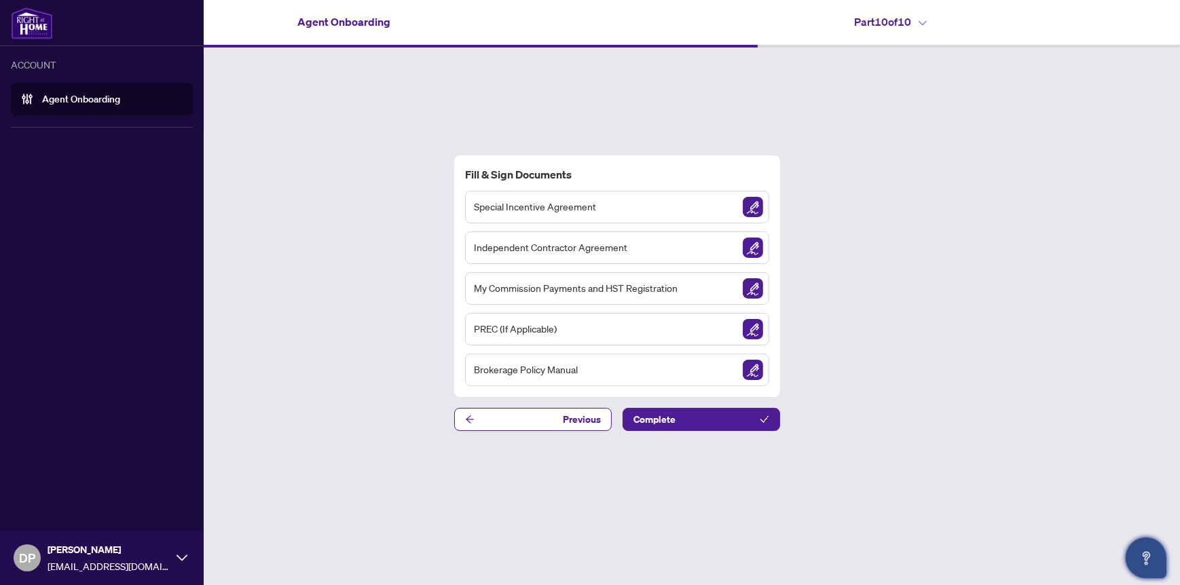
click at [37, 556] on span "DP" at bounding box center [27, 558] width 27 height 27
click at [91, 96] on link "Agent Onboarding" at bounding box center [81, 99] width 78 height 12
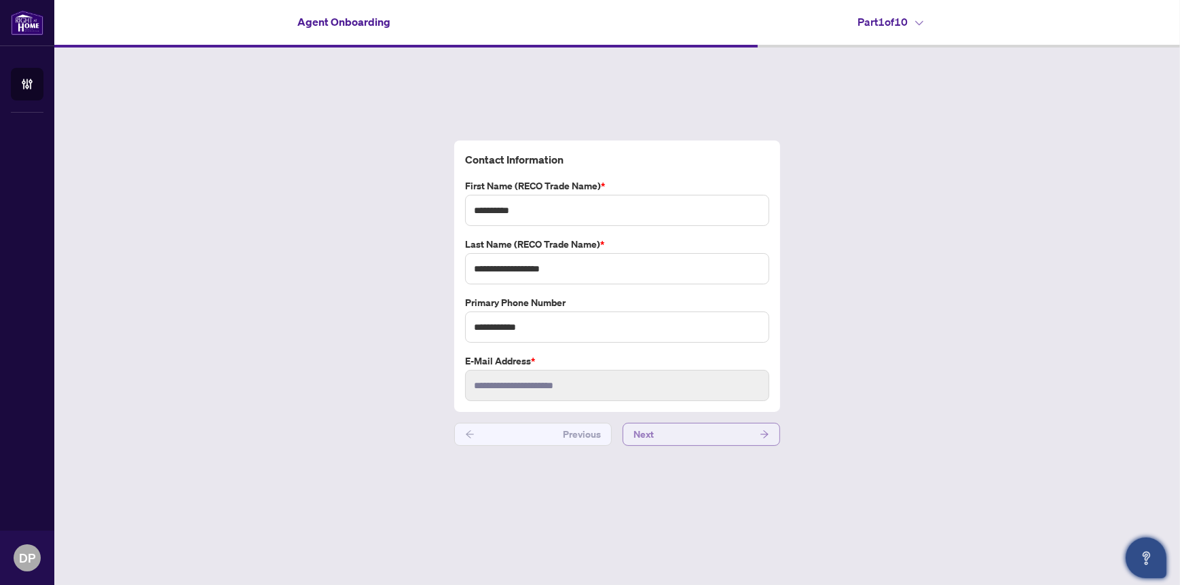
click at [726, 435] on button "Next" at bounding box center [702, 434] width 158 height 23
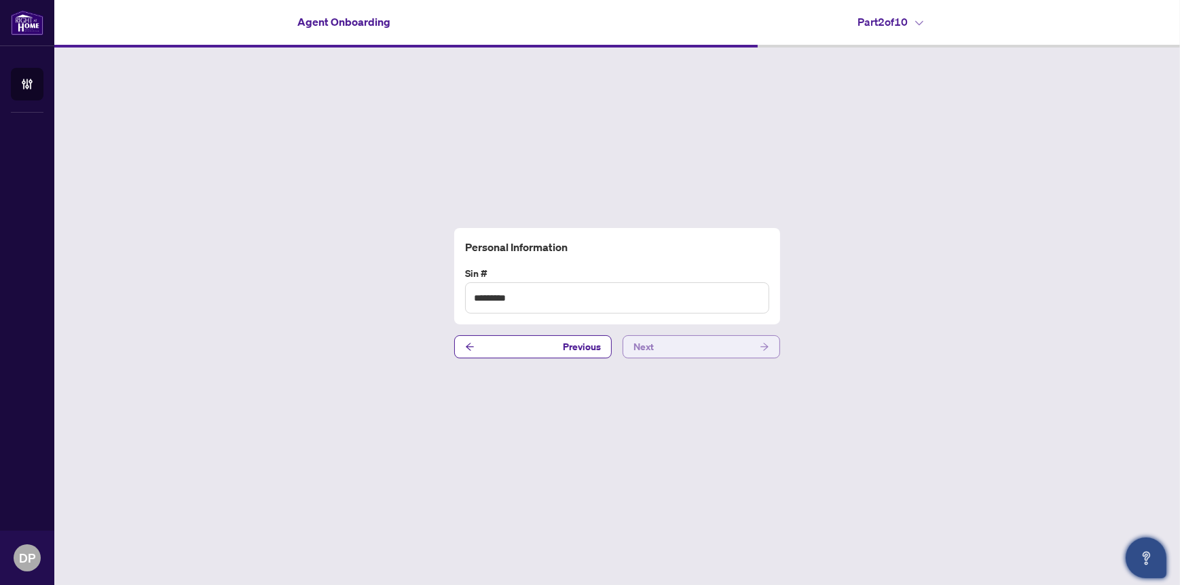
click at [709, 344] on button "Next" at bounding box center [702, 346] width 158 height 23
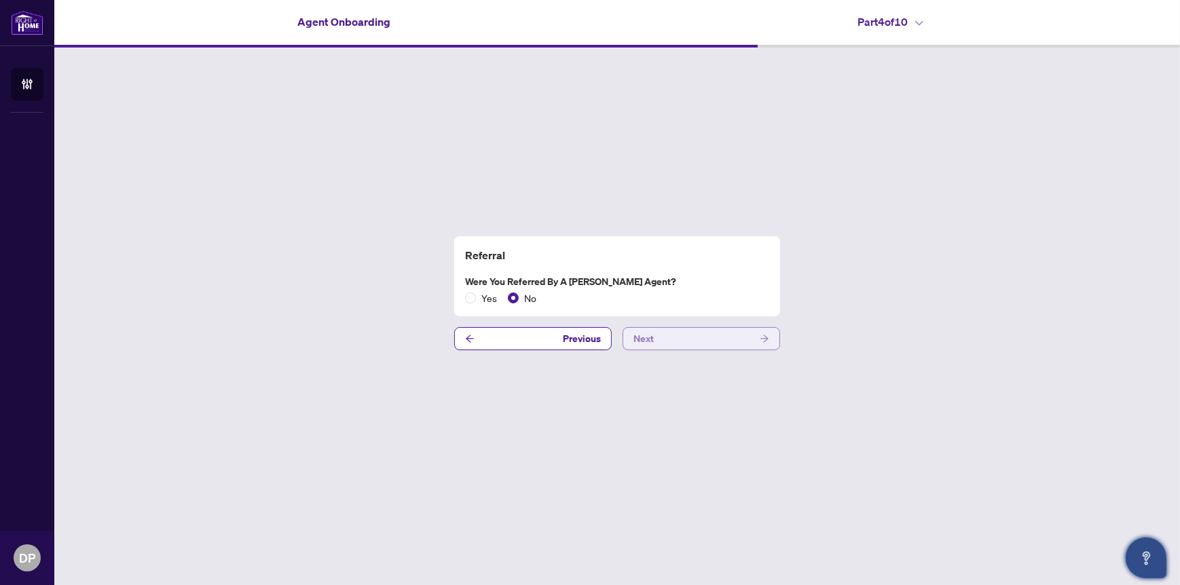
click at [709, 344] on button "Next" at bounding box center [702, 338] width 158 height 23
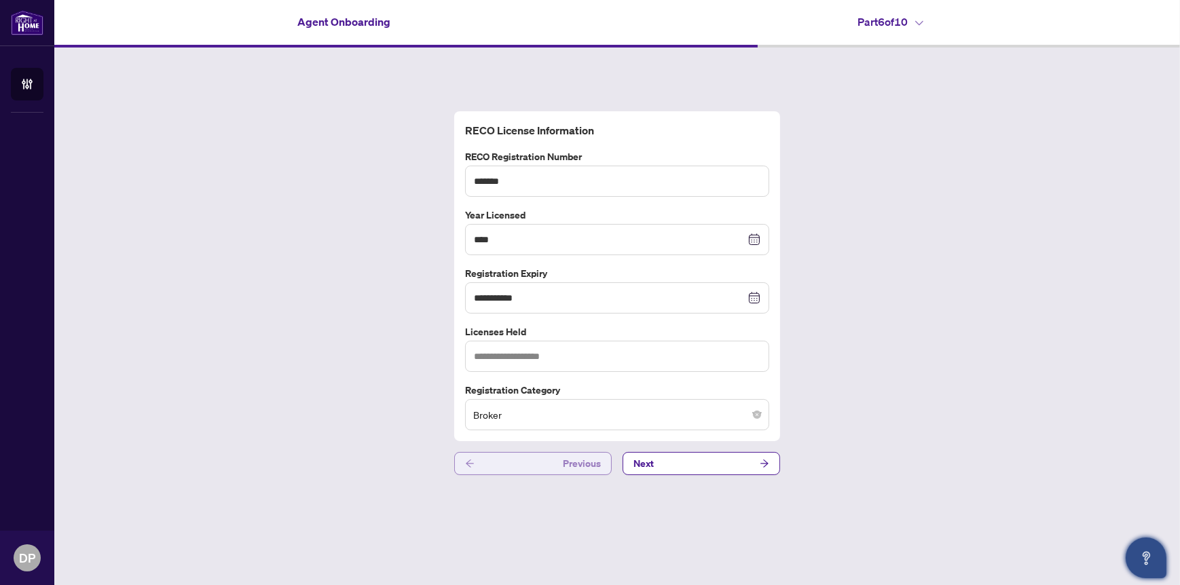
click at [528, 457] on button "Previous" at bounding box center [533, 463] width 158 height 23
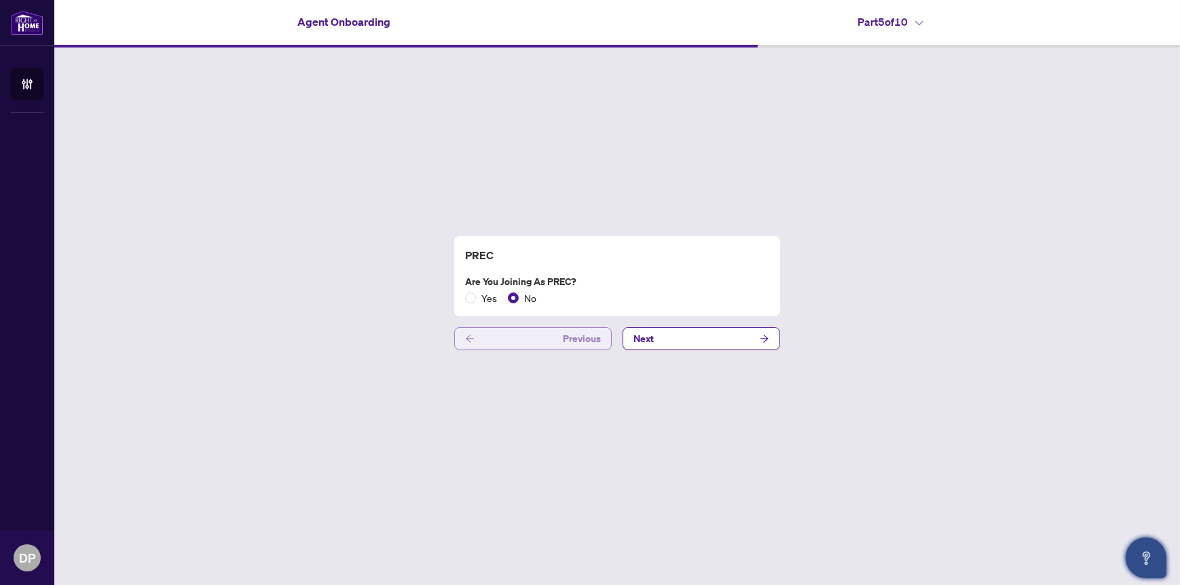
click at [492, 332] on button "Previous" at bounding box center [533, 338] width 158 height 23
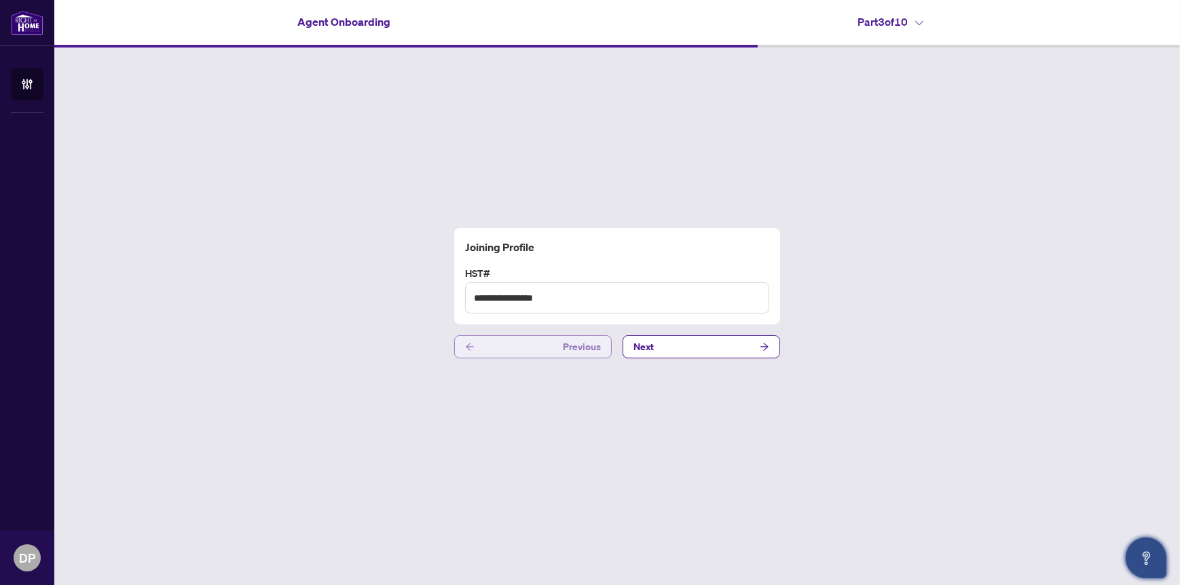
click at [492, 332] on div "**********" at bounding box center [617, 294] width 1126 height 492
click at [501, 346] on button "Previous" at bounding box center [533, 346] width 158 height 23
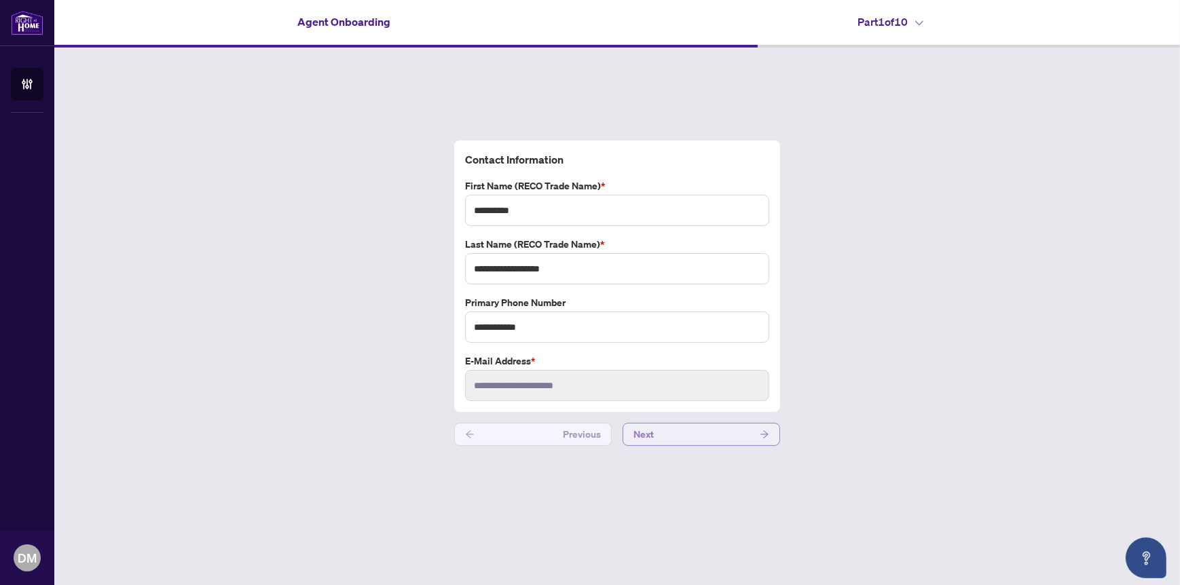
click at [736, 435] on button "Next" at bounding box center [702, 434] width 158 height 23
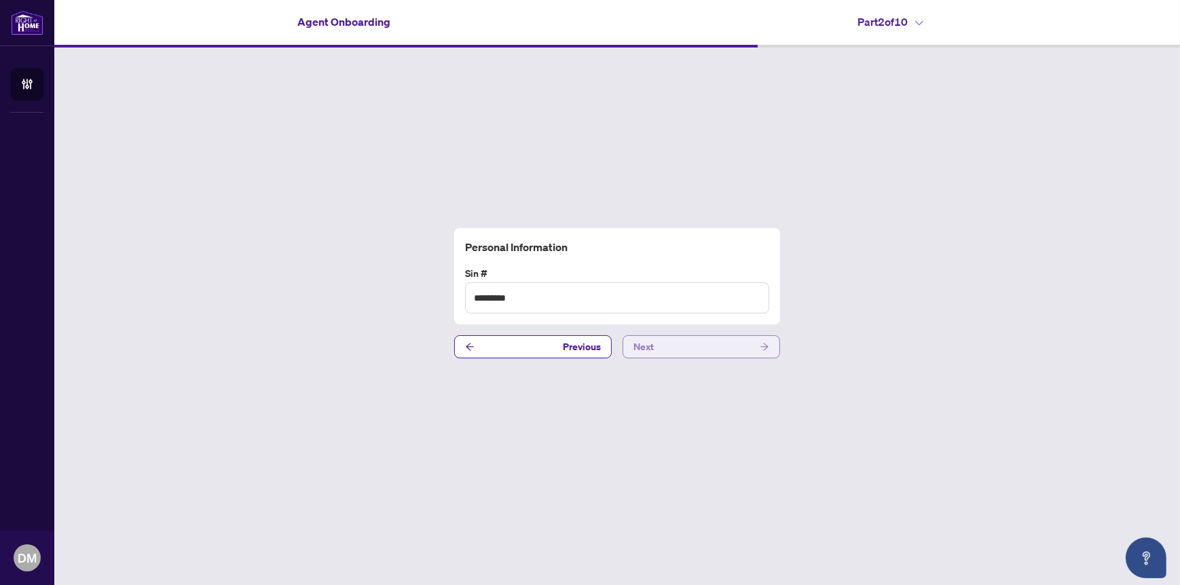
click at [722, 344] on button "Next" at bounding box center [702, 346] width 158 height 23
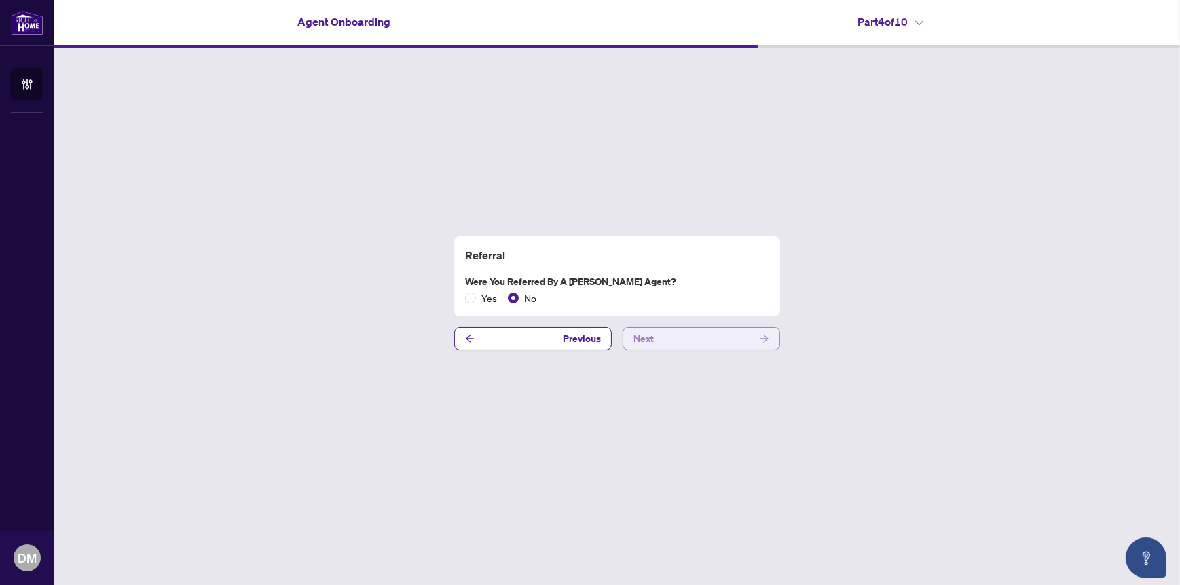
click at [722, 344] on button "Next" at bounding box center [702, 338] width 158 height 23
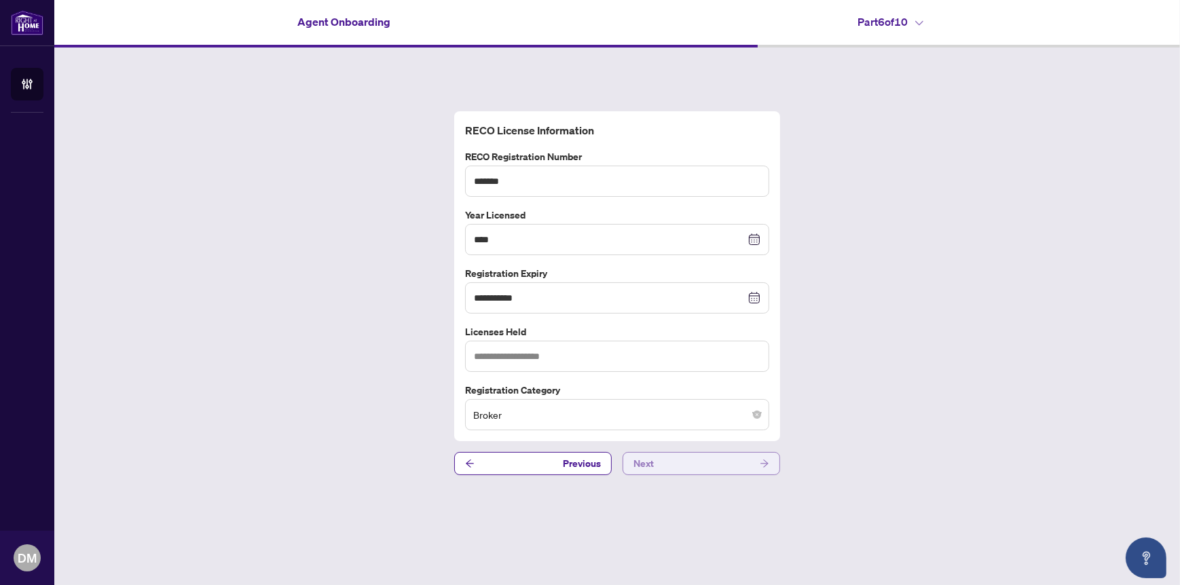
click at [730, 462] on button "Next" at bounding box center [702, 463] width 158 height 23
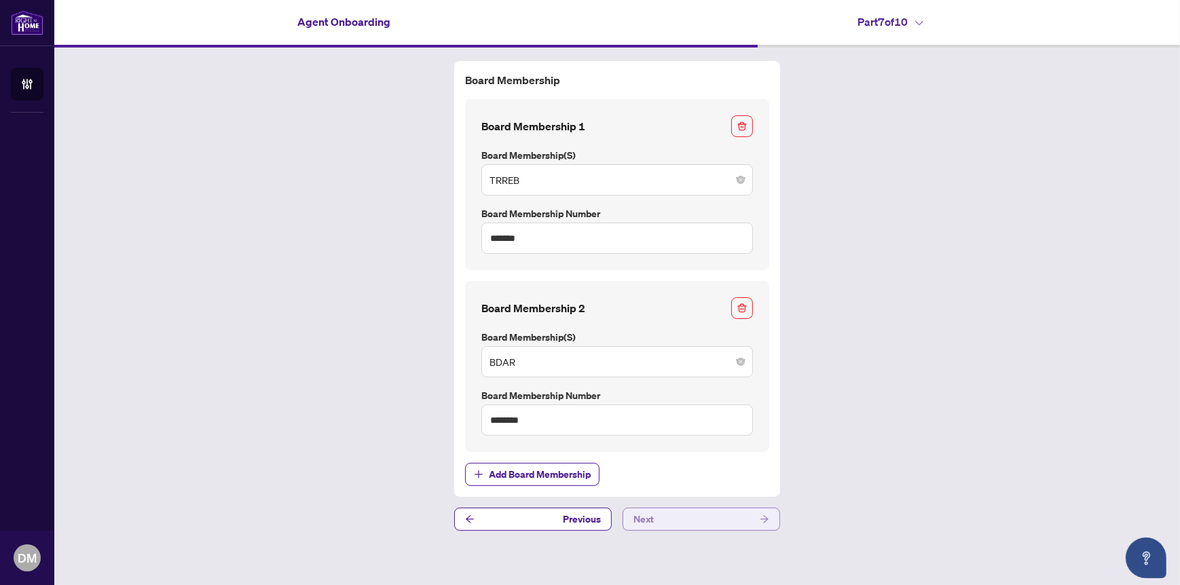
click at [738, 518] on button "Next" at bounding box center [702, 519] width 158 height 23
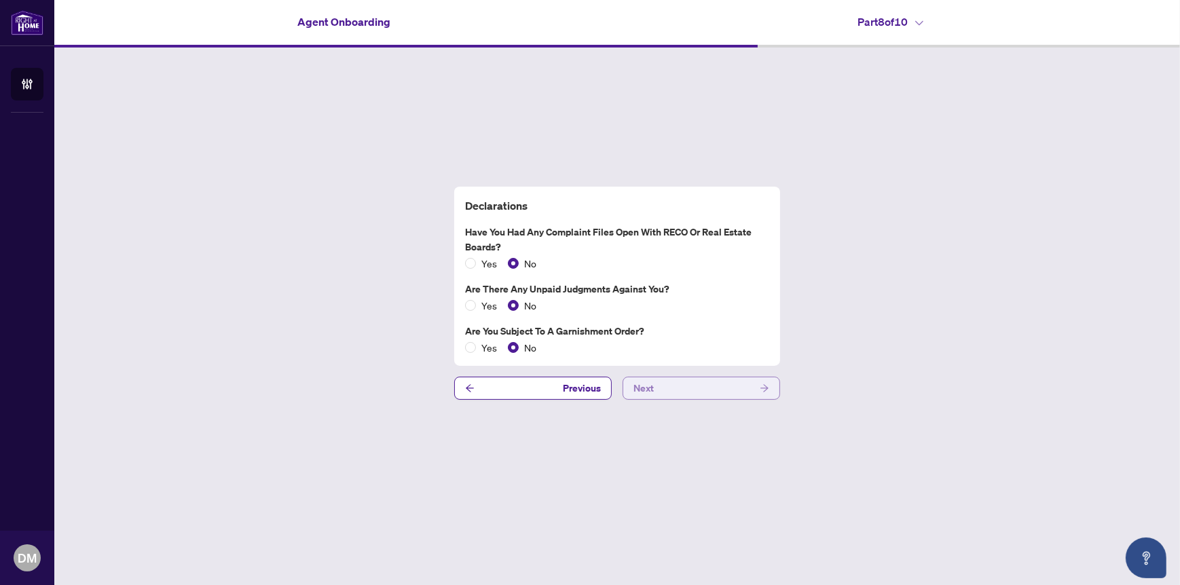
click at [696, 390] on button "Next" at bounding box center [702, 388] width 158 height 23
